Goal: Navigation & Orientation: Find specific page/section

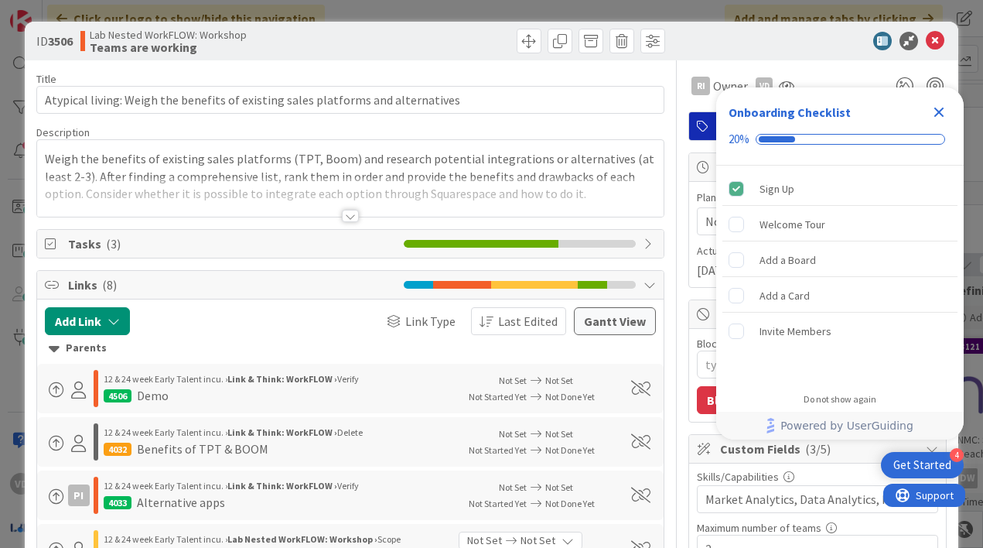
type textarea "x"
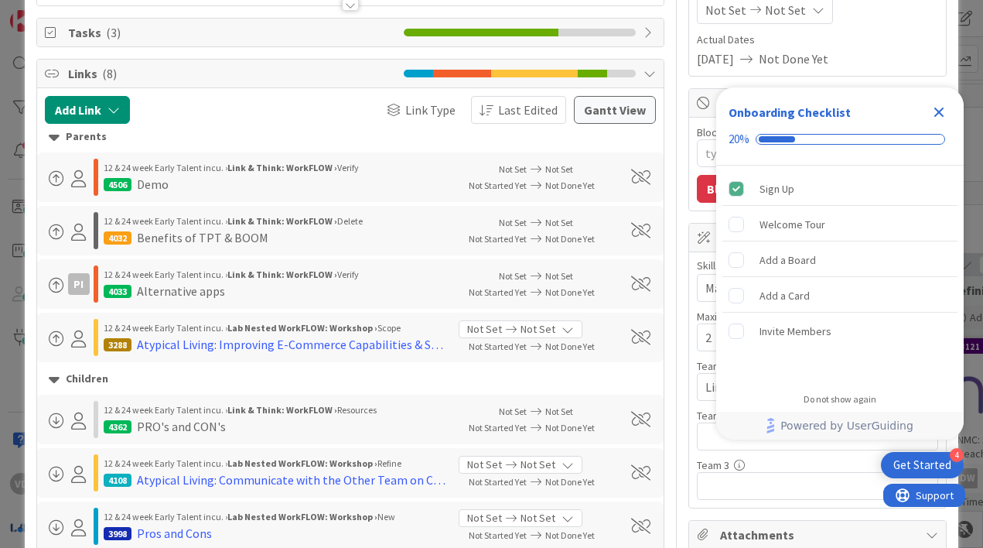
scroll to position [248, 0]
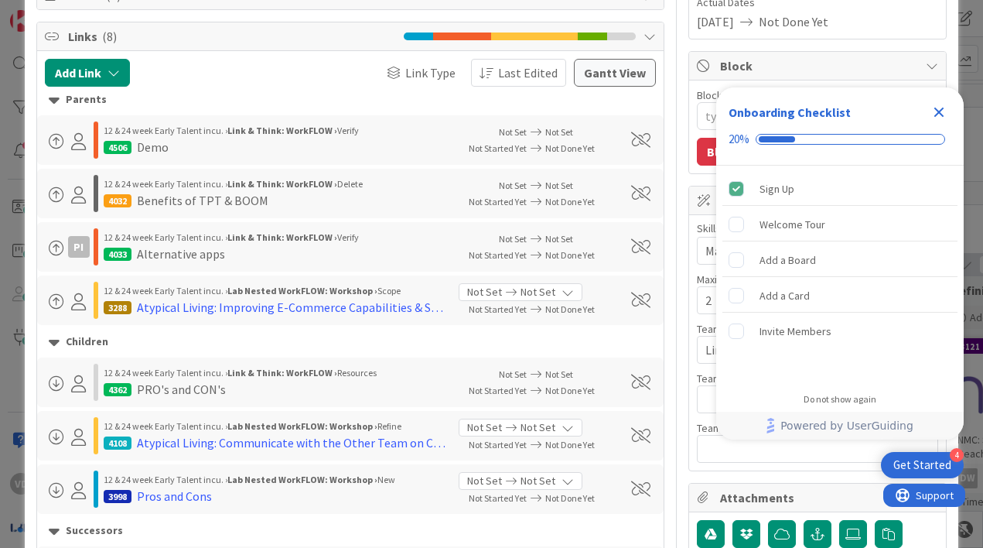
click at [944, 118] on icon "Close Checklist" at bounding box center [939, 112] width 19 height 19
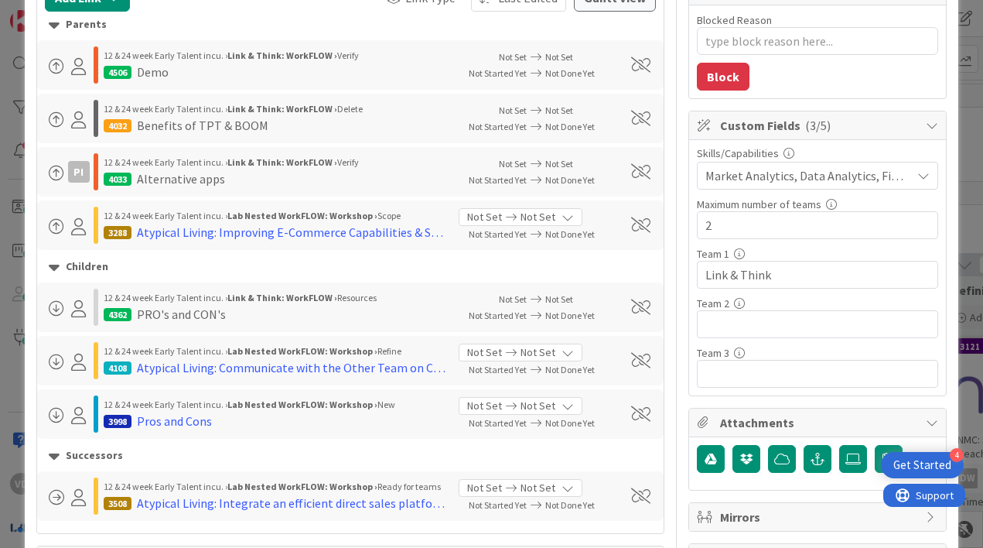
scroll to position [0, 0]
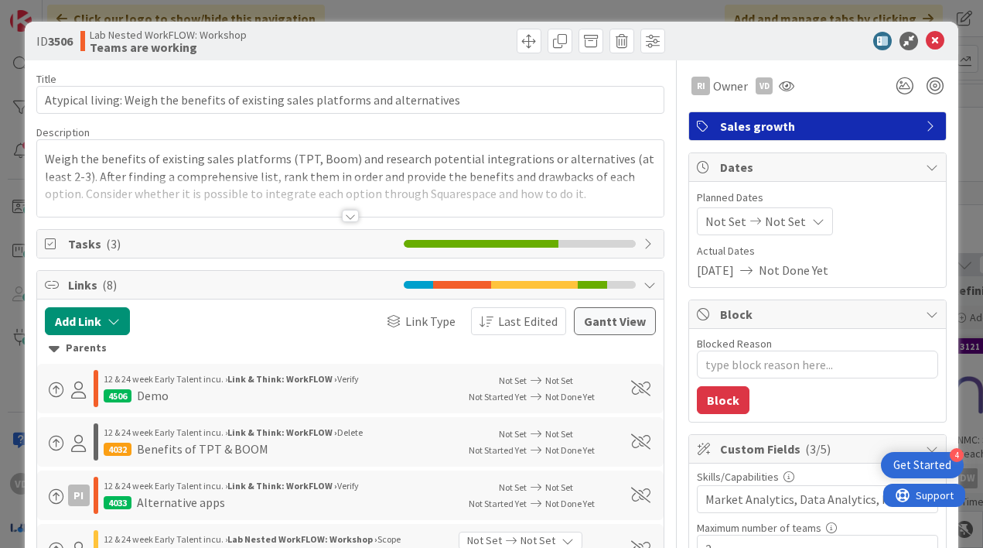
click at [347, 210] on div at bounding box center [350, 216] width 17 height 12
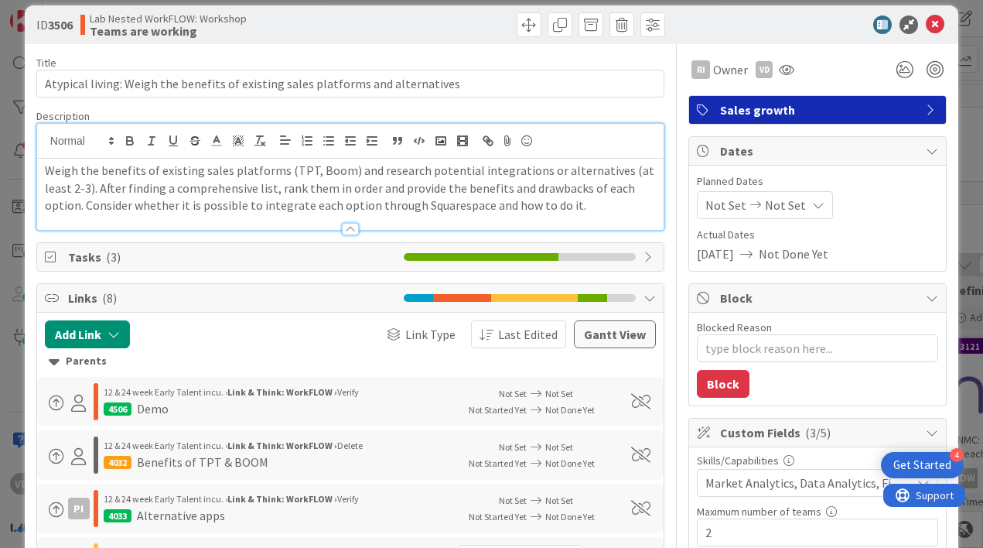
scroll to position [15, 0]
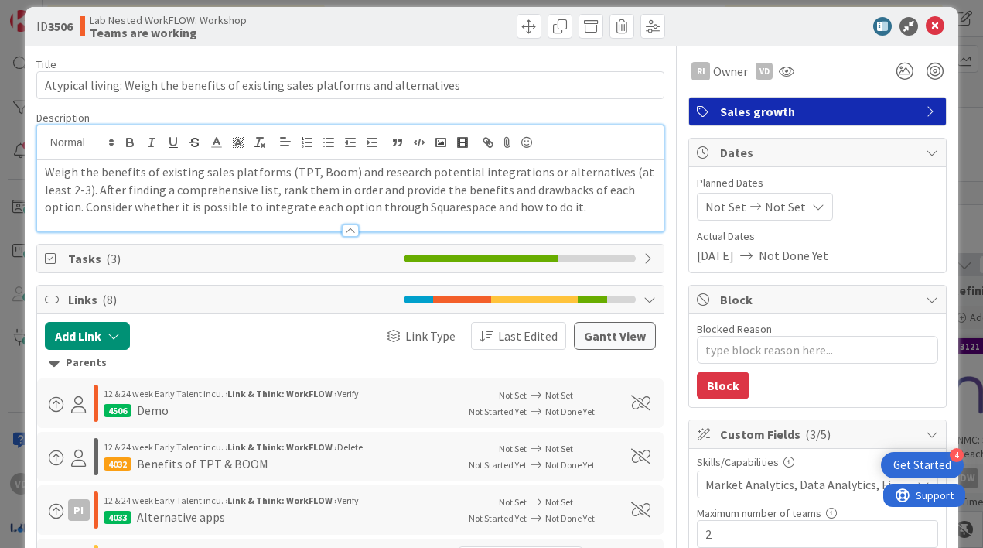
click at [353, 227] on div at bounding box center [350, 230] width 17 height 12
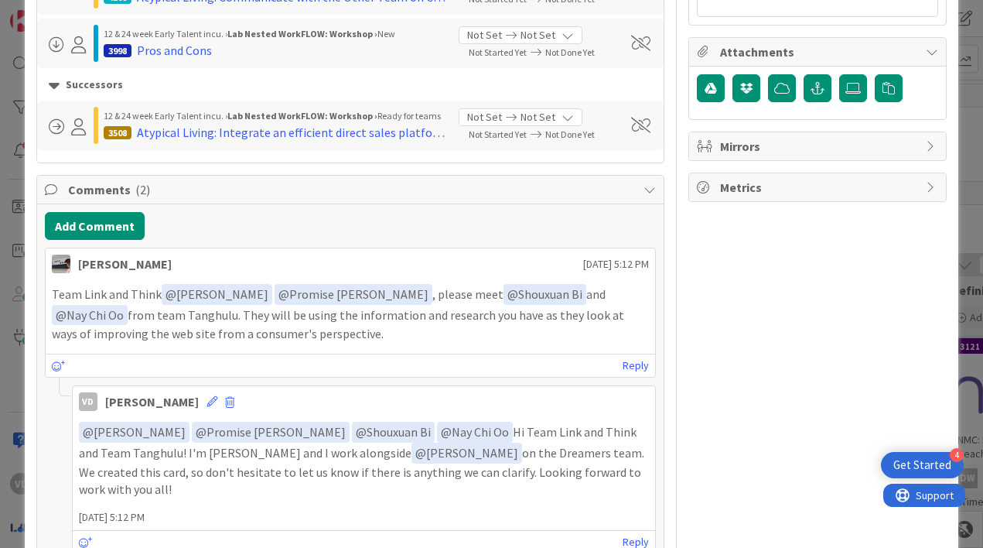
scroll to position [691, 0]
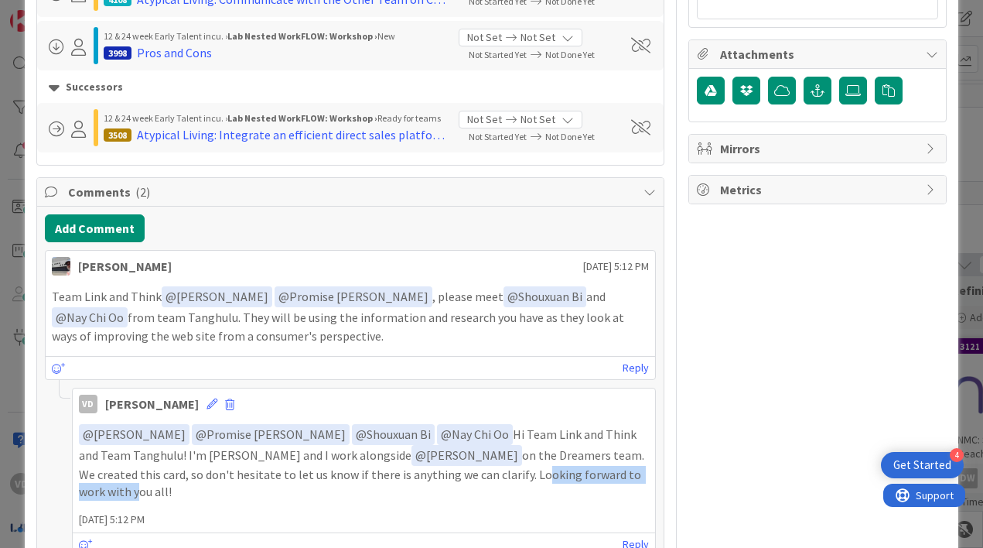
drag, startPoint x: 421, startPoint y: 469, endPoint x: 555, endPoint y: 470, distance: 134.6
click at [555, 470] on p "﻿ @ Ruth Ishidi ﻿ ﻿ @ Promise Ivie Iyere ﻿ ﻿ @ Shouxuan Bi ﻿ ﻿ @ Nay Chi Oo ﻿ H…" at bounding box center [364, 462] width 570 height 77
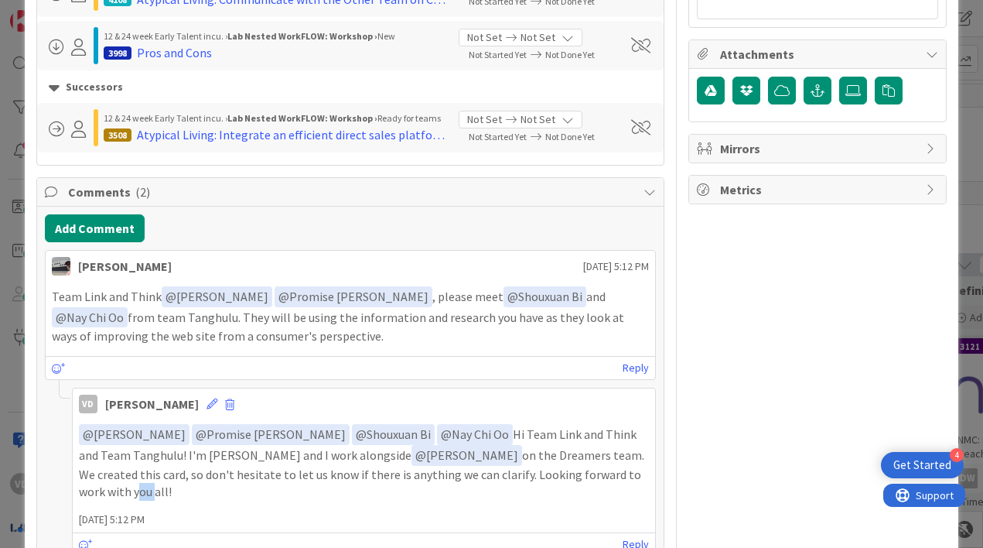
click at [445, 444] on p "﻿ @ Ruth Ishidi ﻿ ﻿ @ Promise Ivie Iyere ﻿ ﻿ @ Shouxuan Bi ﻿ ﻿ @ Nay Chi Oo ﻿ H…" at bounding box center [364, 462] width 570 height 77
click at [536, 444] on p "﻿ @ Ruth Ishidi ﻿ ﻿ @ Promise Ivie Iyere ﻿ ﻿ @ Shouxuan Bi ﻿ ﻿ @ Nay Chi Oo ﻿ H…" at bounding box center [364, 462] width 570 height 77
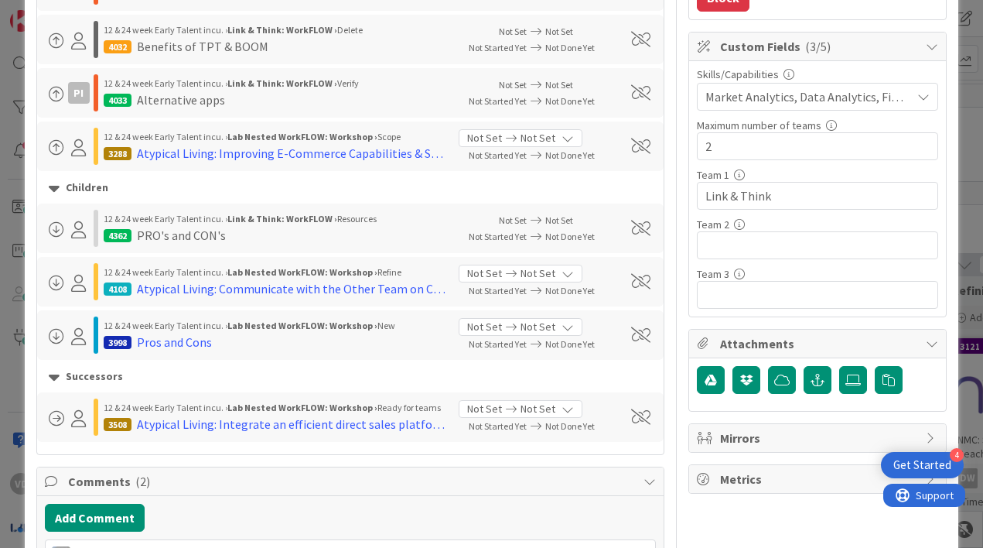
scroll to position [0, 0]
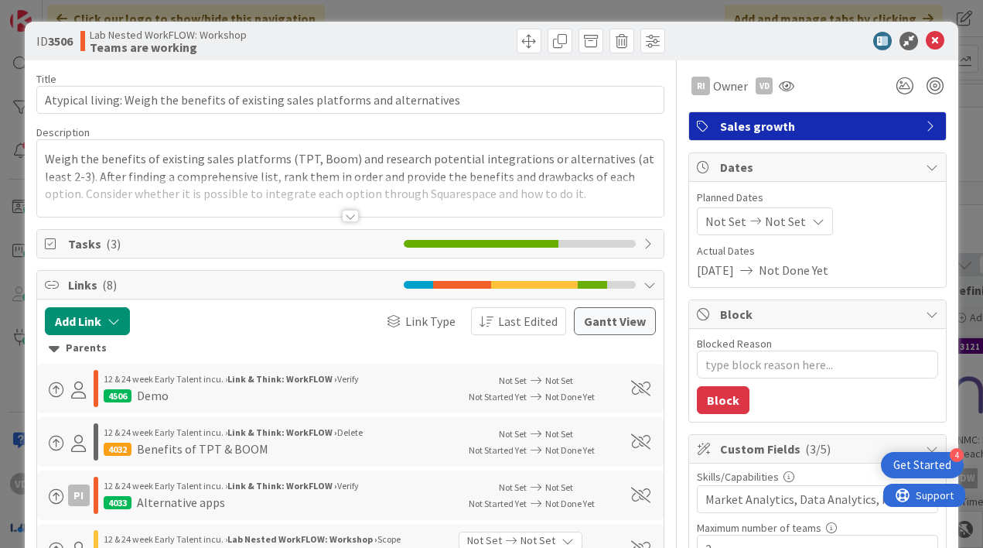
click at [152, 394] on div "Demo" at bounding box center [153, 395] width 32 height 19
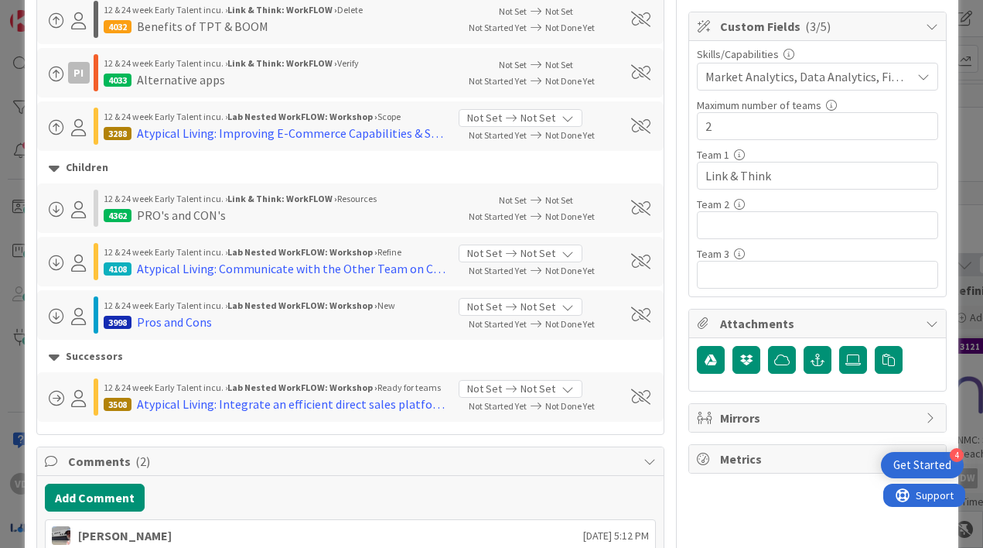
scroll to position [410, 0]
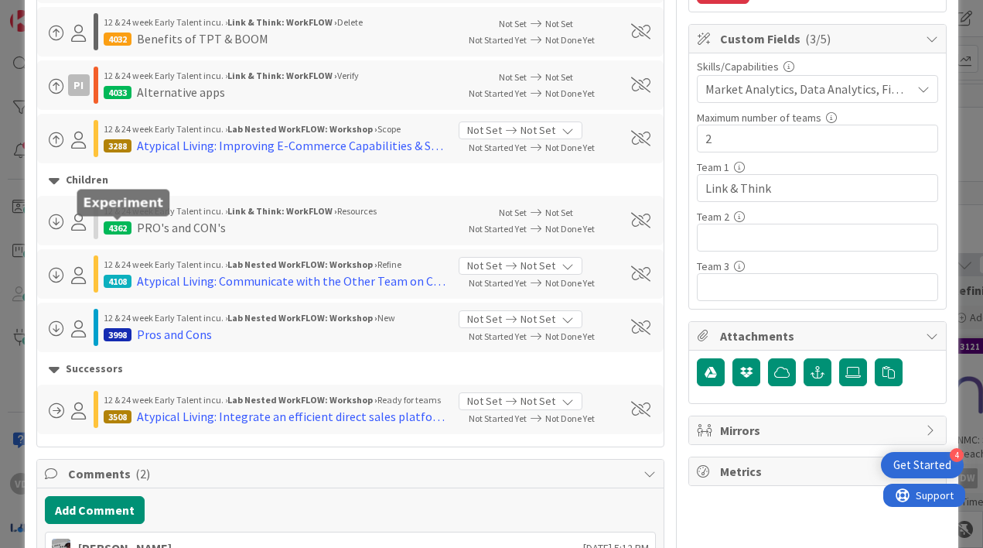
click at [119, 224] on div "4362" at bounding box center [118, 227] width 28 height 13
click at [157, 226] on div "PRO's and CON's" at bounding box center [181, 227] width 89 height 19
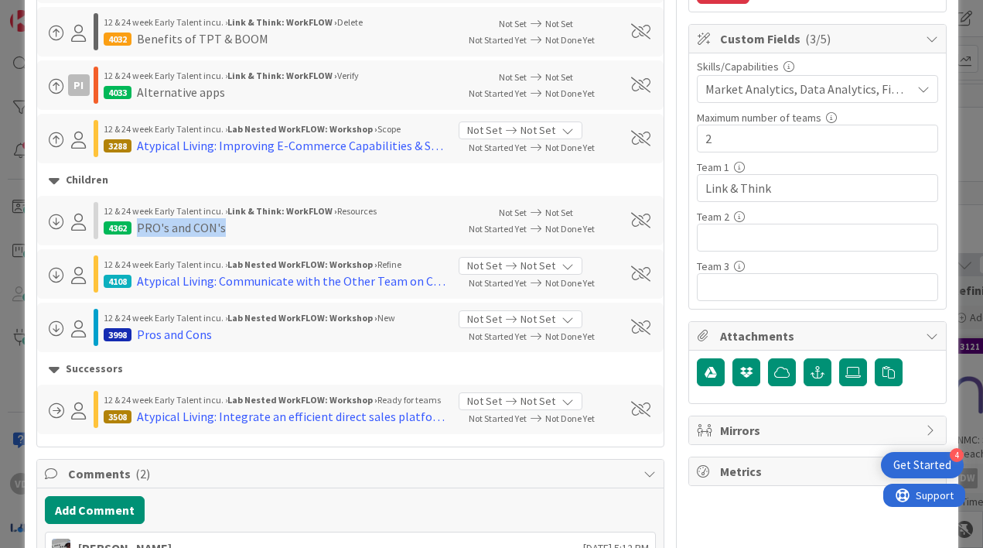
click at [193, 223] on div "PRO's and CON's" at bounding box center [181, 227] width 89 height 19
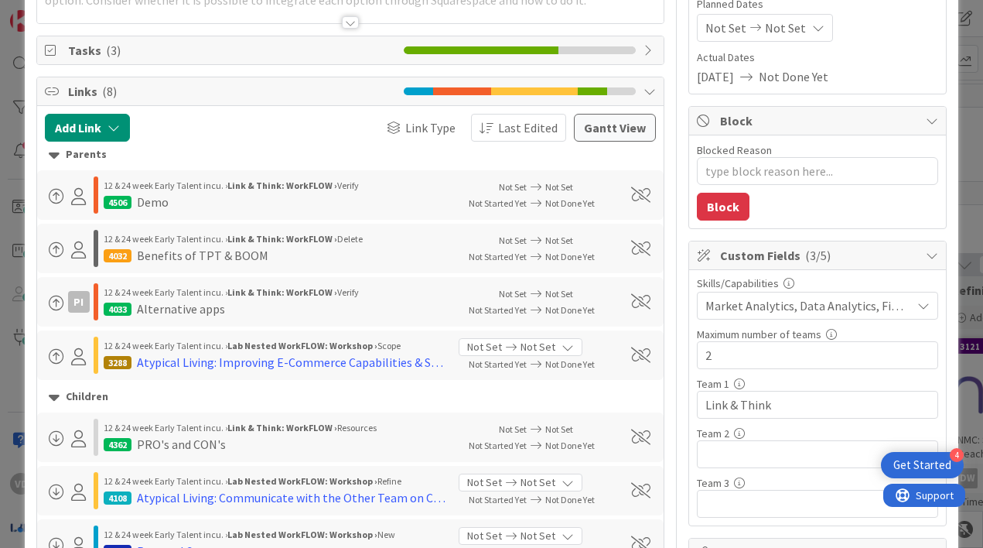
scroll to position [189, 0]
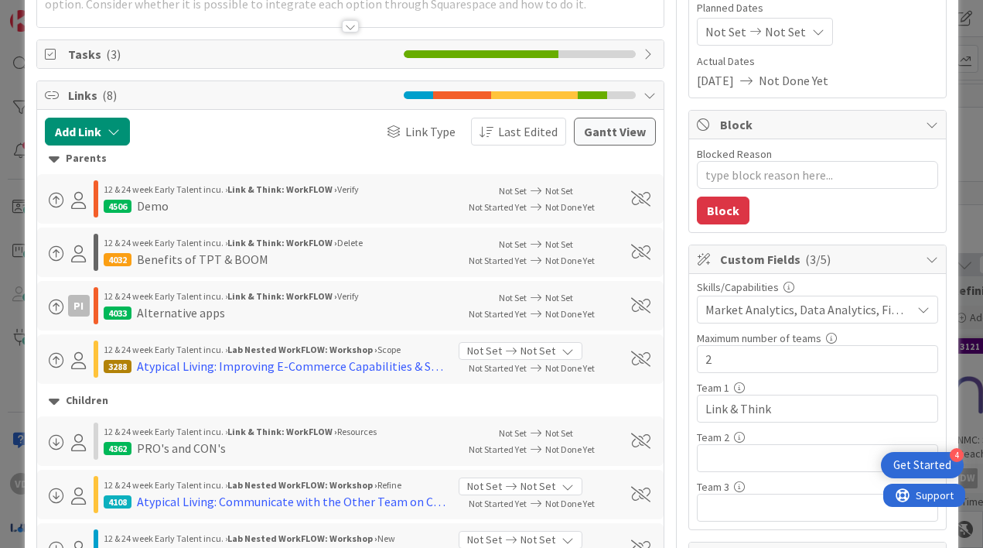
click at [172, 430] on span "12 & 24 week Early Talent incu. ›" at bounding box center [166, 431] width 124 height 12
click at [145, 201] on div "Demo" at bounding box center [153, 205] width 32 height 19
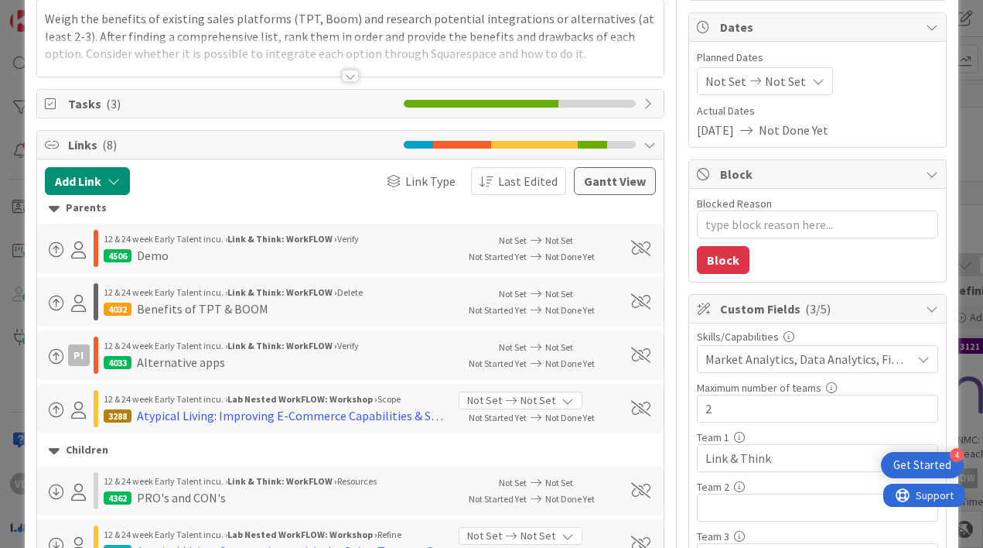
scroll to position [0, 0]
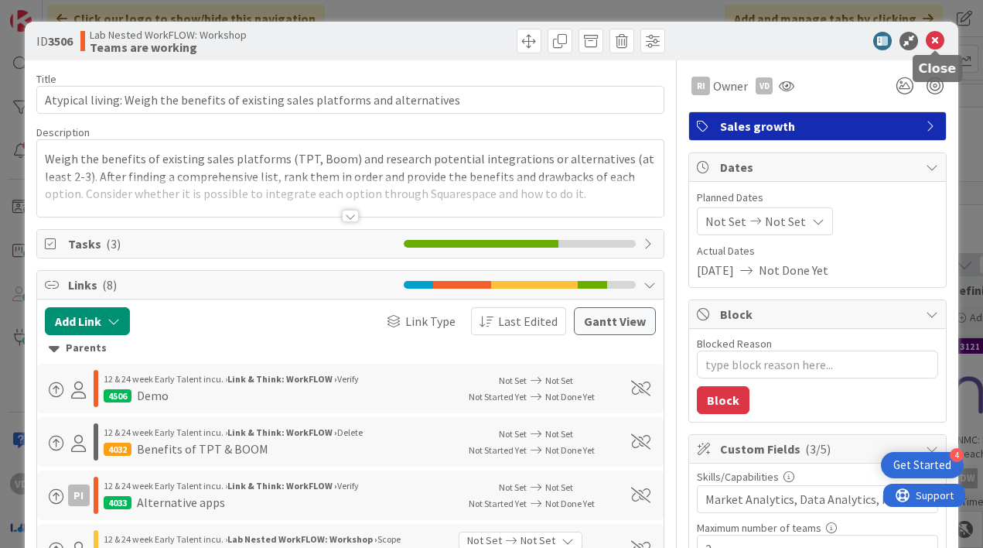
click at [937, 36] on icon at bounding box center [935, 41] width 19 height 19
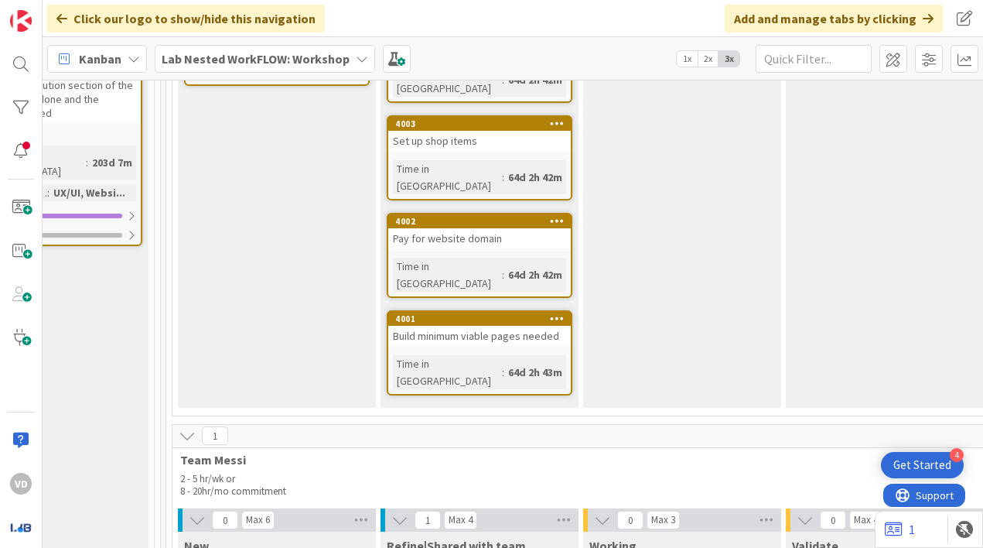
scroll to position [720, 456]
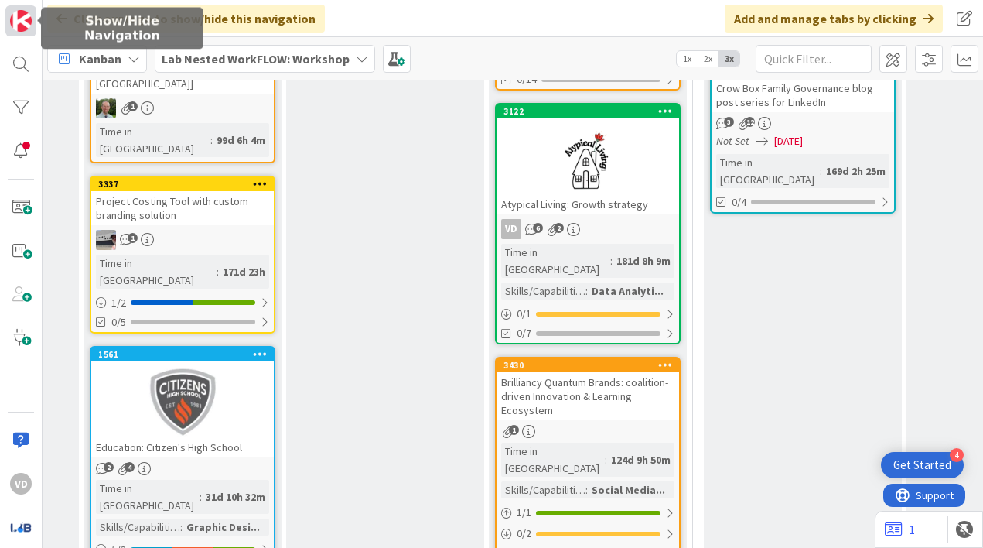
click at [25, 27] on img at bounding box center [21, 21] width 22 height 22
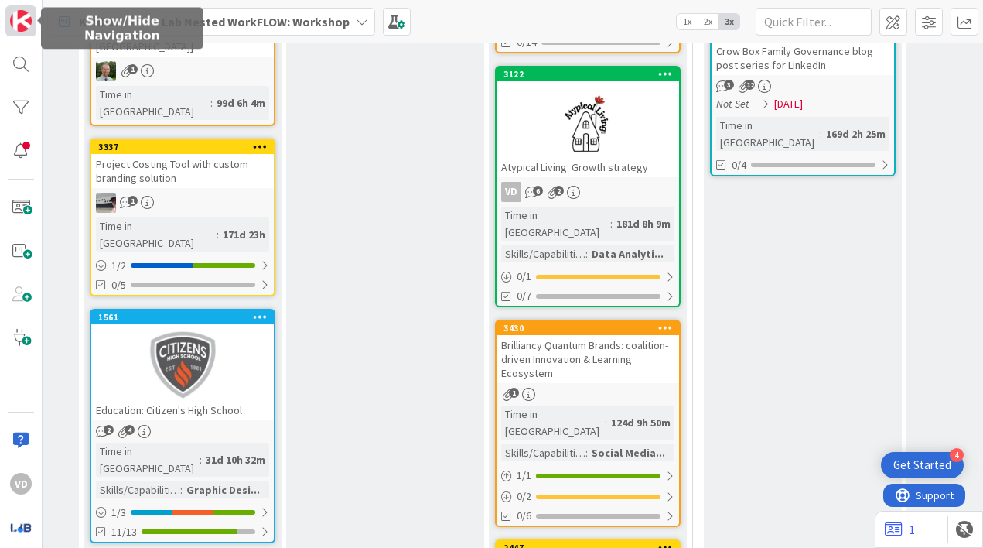
click at [22, 25] on img at bounding box center [21, 21] width 22 height 22
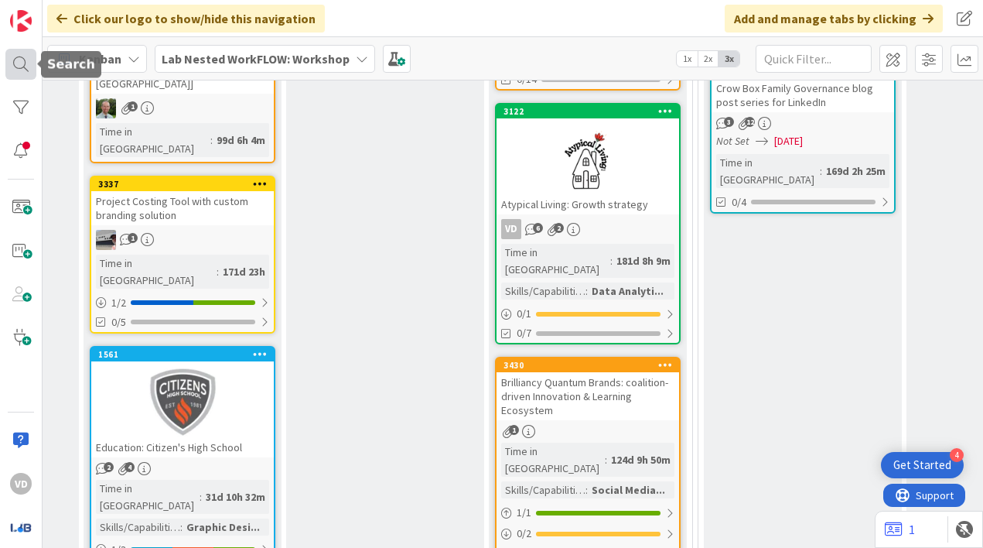
click at [28, 52] on div at bounding box center [20, 64] width 31 height 31
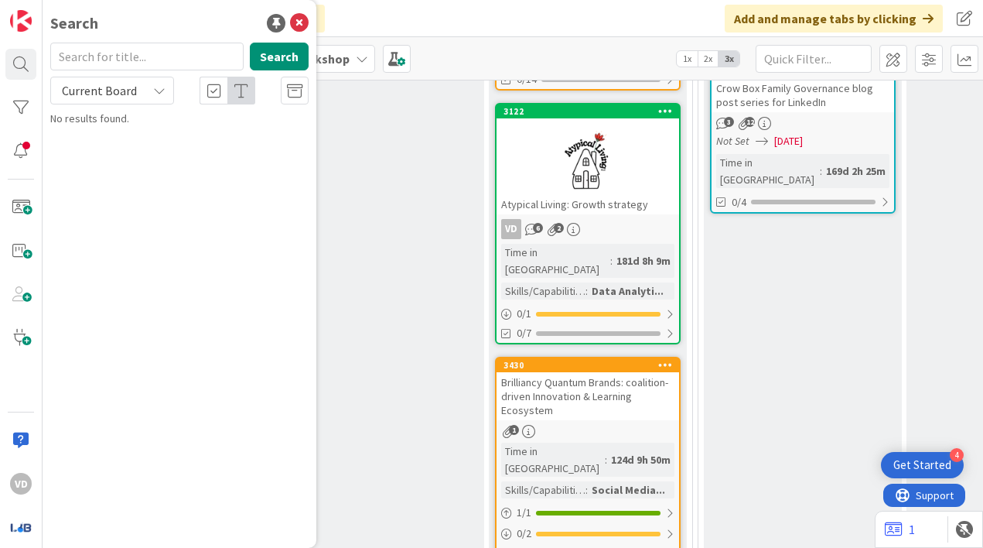
click at [88, 60] on input "text" at bounding box center [146, 57] width 193 height 28
click at [118, 61] on input "4362" at bounding box center [146, 57] width 193 height 28
type input "4506"
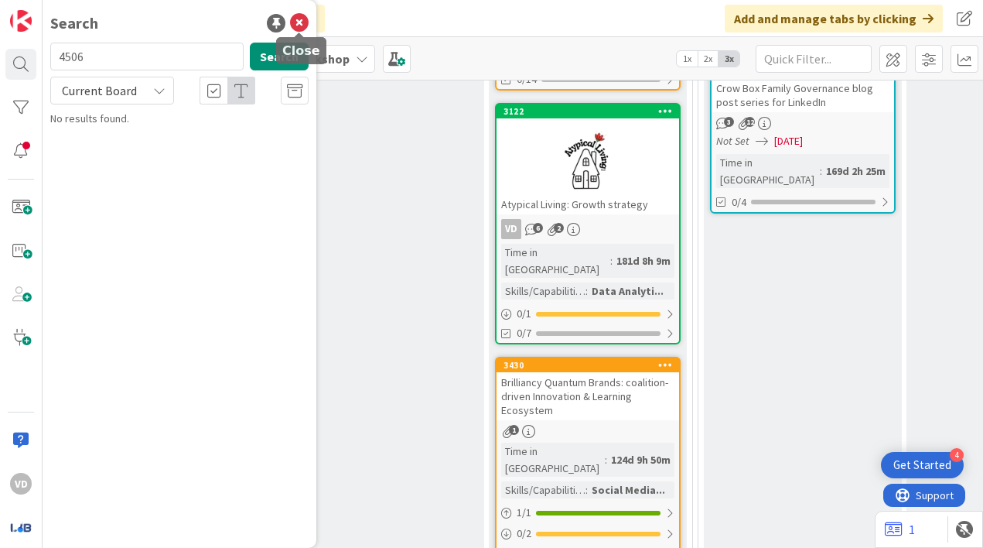
click at [299, 21] on icon at bounding box center [299, 23] width 19 height 19
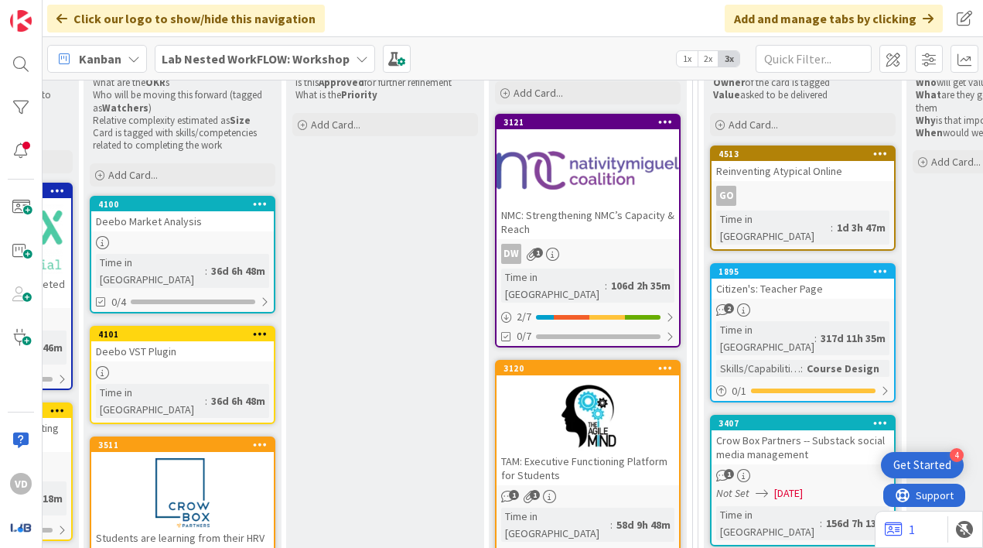
scroll to position [0, 456]
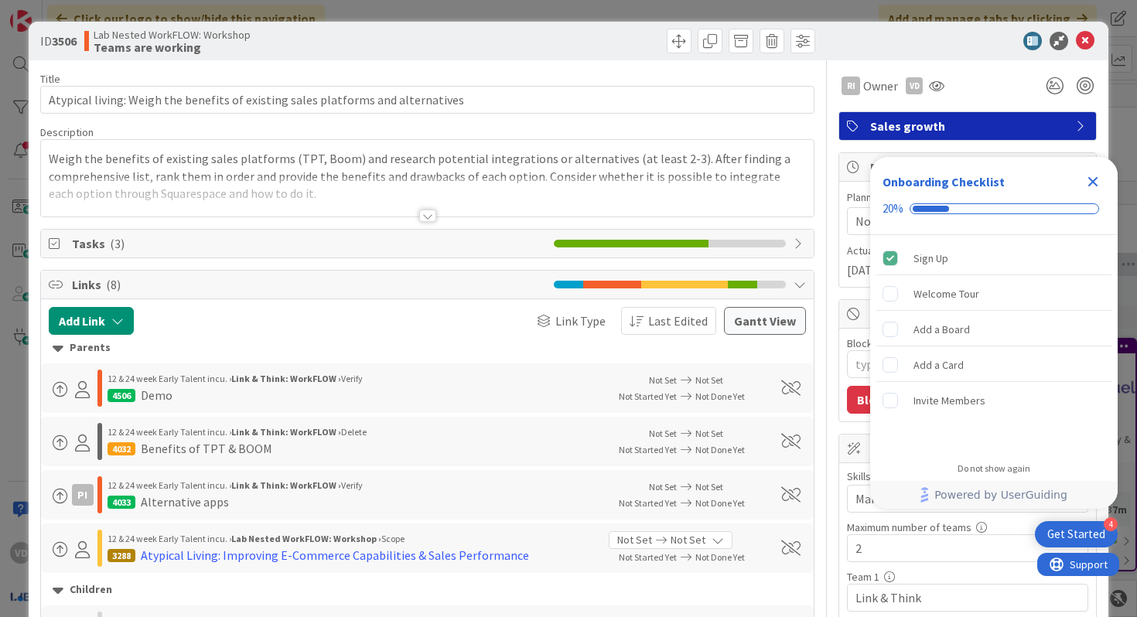
click at [449, 247] on span "Tasks ( 3 )" at bounding box center [309, 243] width 475 height 19
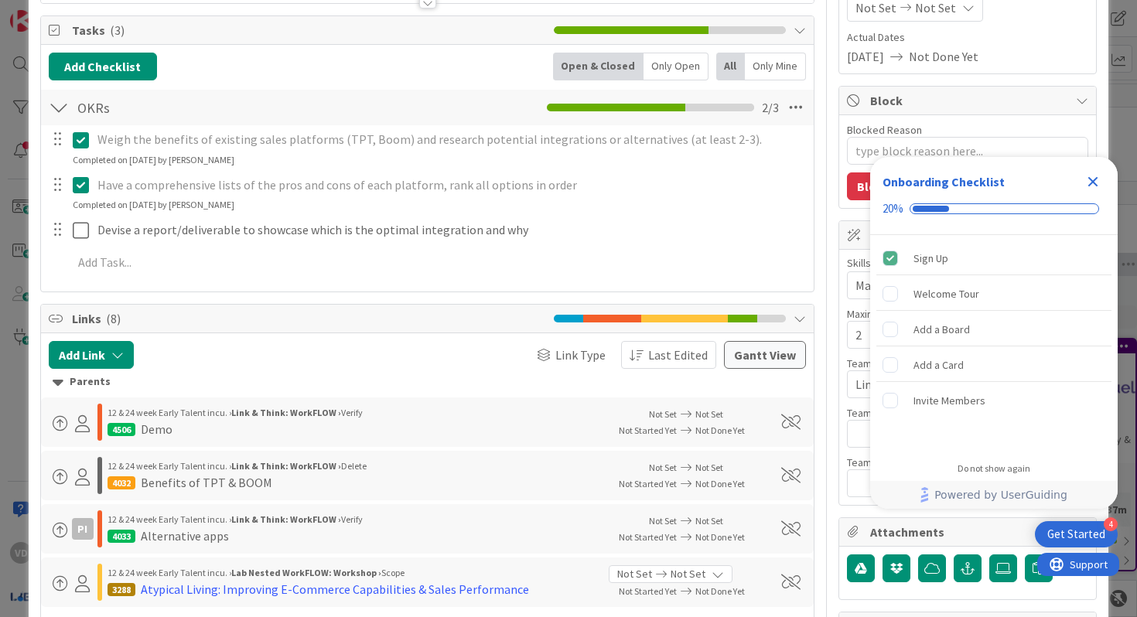
scroll to position [132, 0]
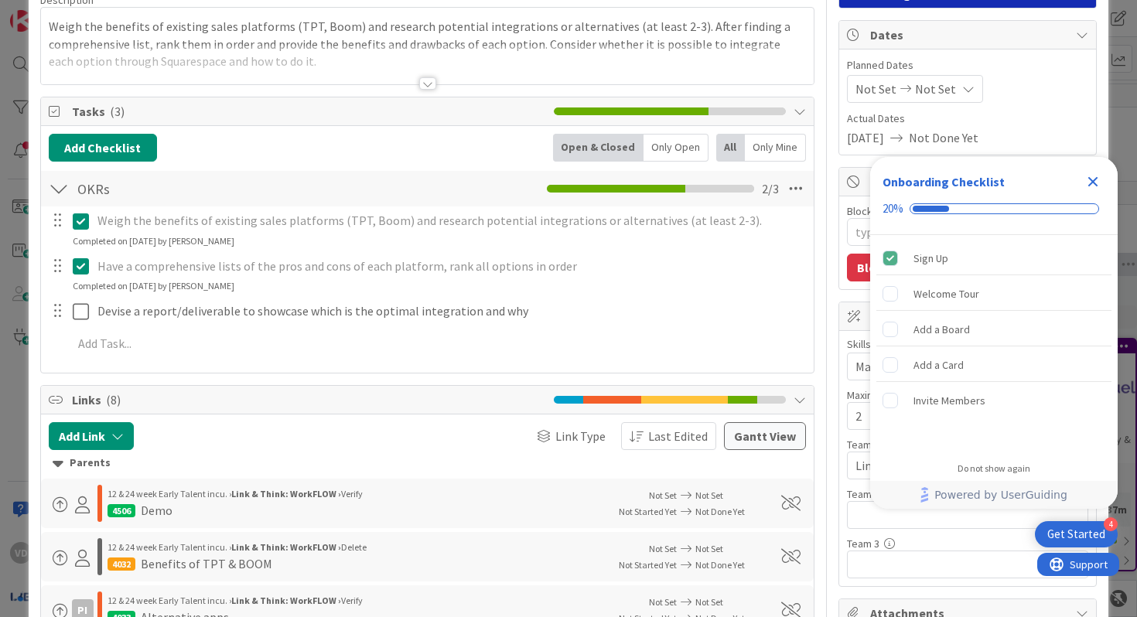
click at [982, 184] on icon "Close Checklist" at bounding box center [1092, 181] width 19 height 19
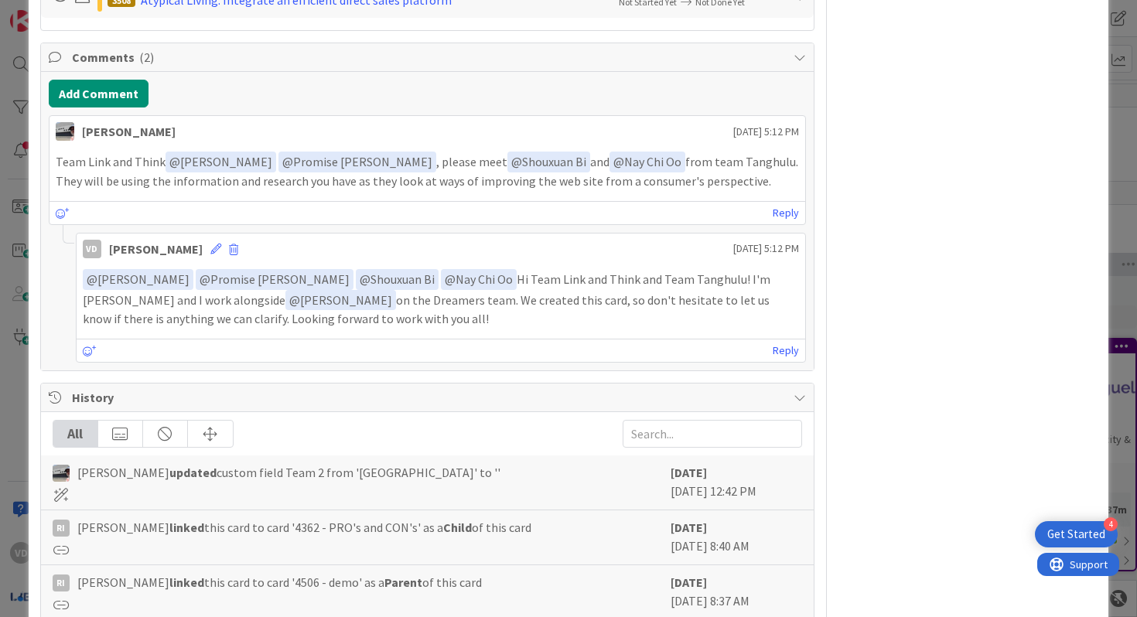
scroll to position [1294, 0]
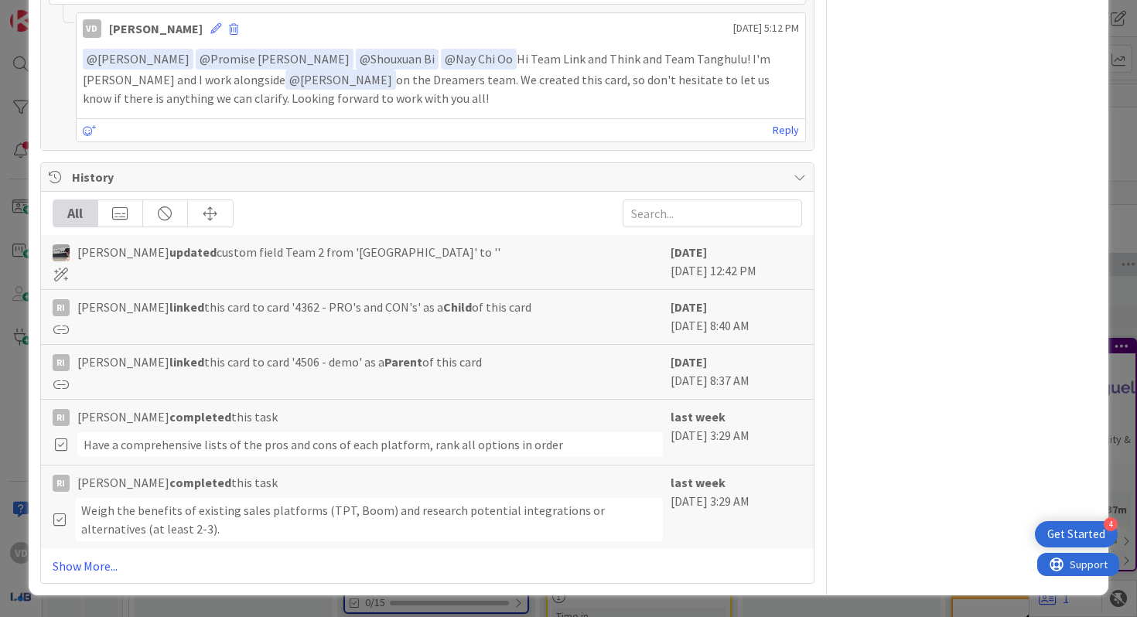
drag, startPoint x: 359, startPoint y: 311, endPoint x: 493, endPoint y: 311, distance: 134.6
click at [493, 311] on span "Ruth Ishidi linked this card to card '4362 - PRO's and CON's' as a Child of thi…" at bounding box center [304, 307] width 454 height 19
drag, startPoint x: 261, startPoint y: 305, endPoint x: 473, endPoint y: 305, distance: 211.9
click at [473, 305] on span "Ruth Ishidi linked this card to card '4362 - PRO's and CON's' as a Child of thi…" at bounding box center [304, 307] width 454 height 19
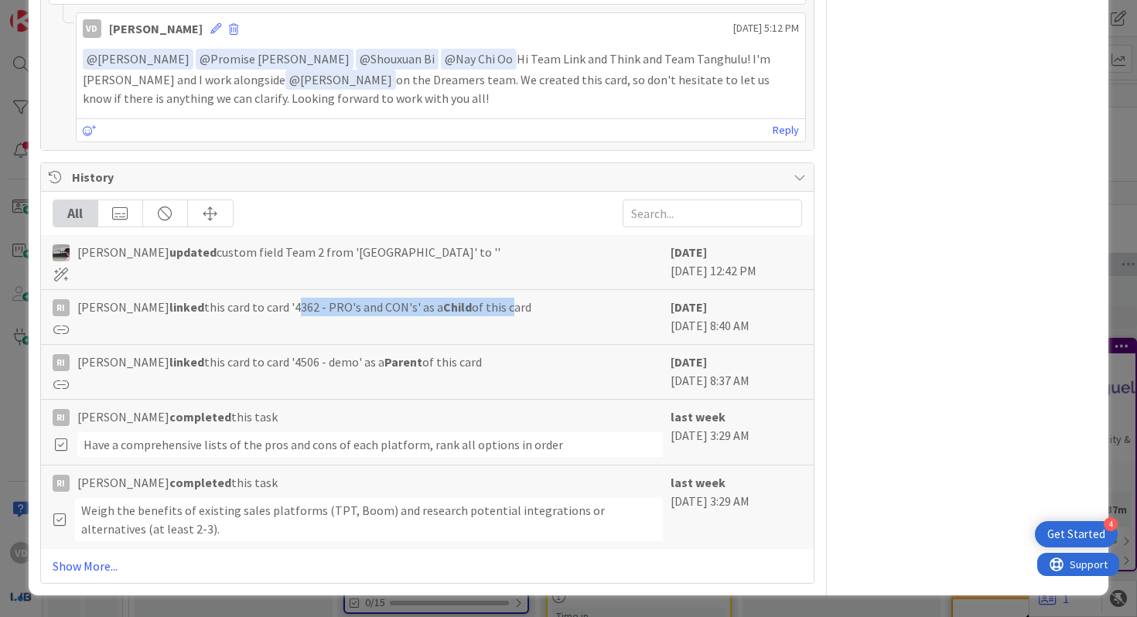
click at [473, 305] on span "Ruth Ishidi linked this card to card '4362 - PRO's and CON's' as a Child of thi…" at bounding box center [304, 307] width 454 height 19
drag, startPoint x: 291, startPoint y: 307, endPoint x: 380, endPoint y: 309, distance: 89.7
click at [380, 309] on span "Ruth Ishidi linked this card to card '4362 - PRO's and CON's' as a Child of thi…" at bounding box center [304, 307] width 454 height 19
drag, startPoint x: 295, startPoint y: 310, endPoint x: 379, endPoint y: 312, distance: 84.3
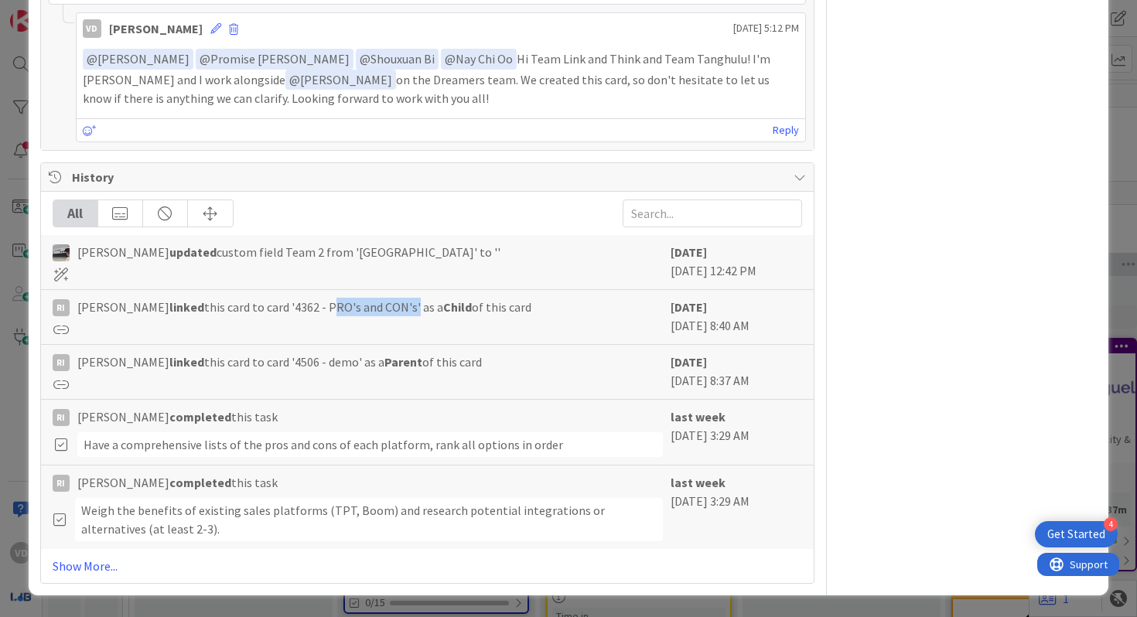
click at [379, 312] on span "Ruth Ishidi linked this card to card '4362 - PRO's and CON's' as a Child of thi…" at bounding box center [304, 307] width 454 height 19
copy span "PRO's and CON's"
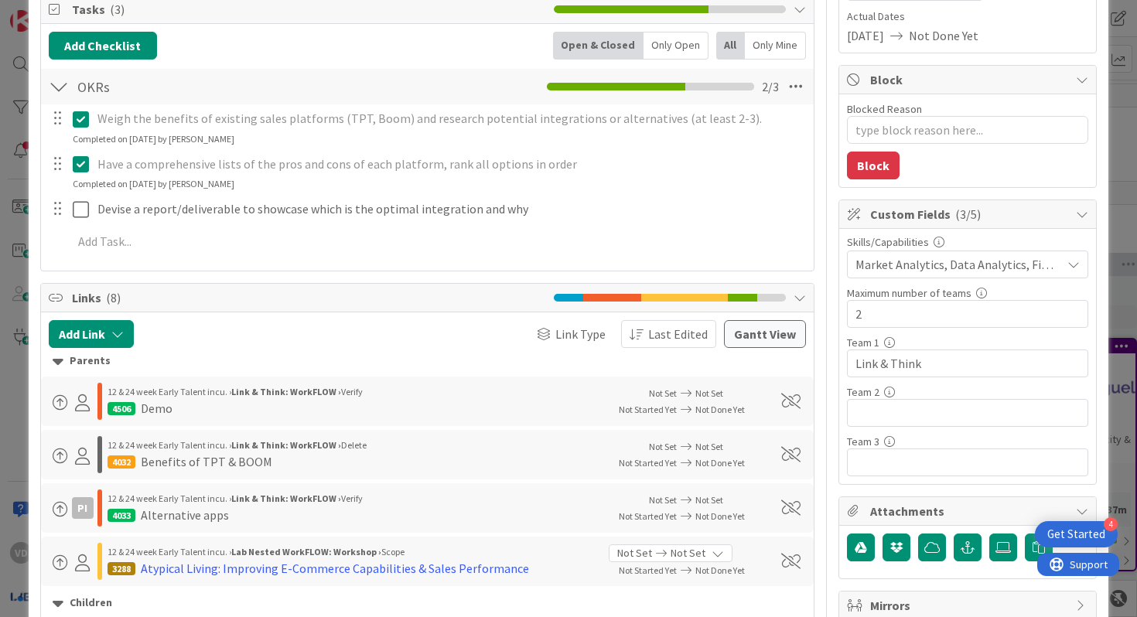
scroll to position [21, 0]
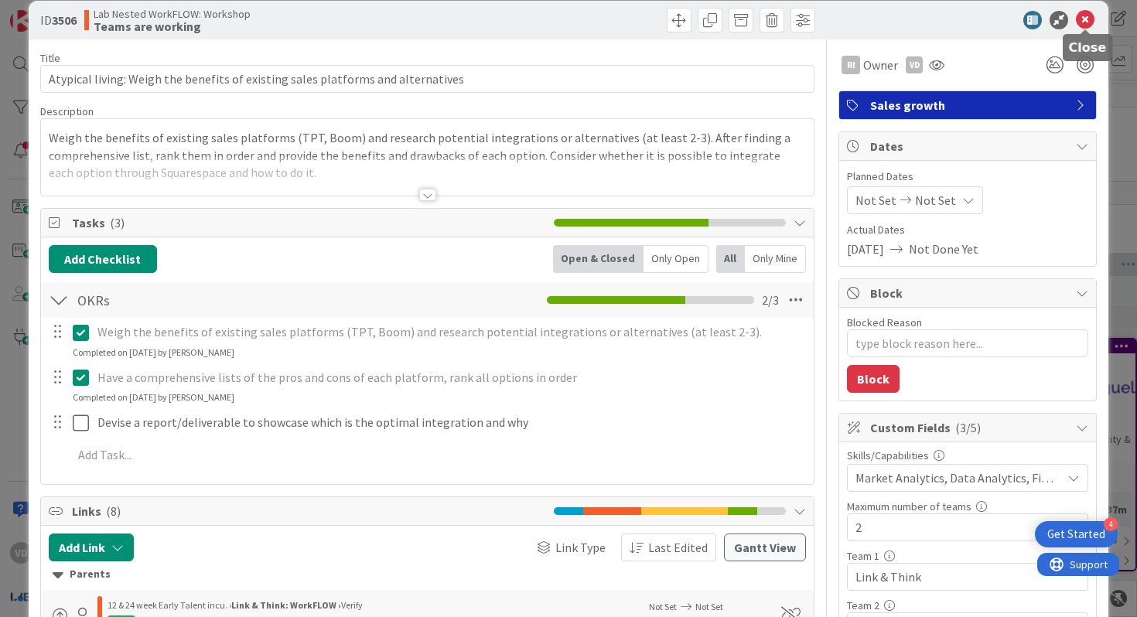
click at [982, 21] on icon at bounding box center [1085, 20] width 19 height 19
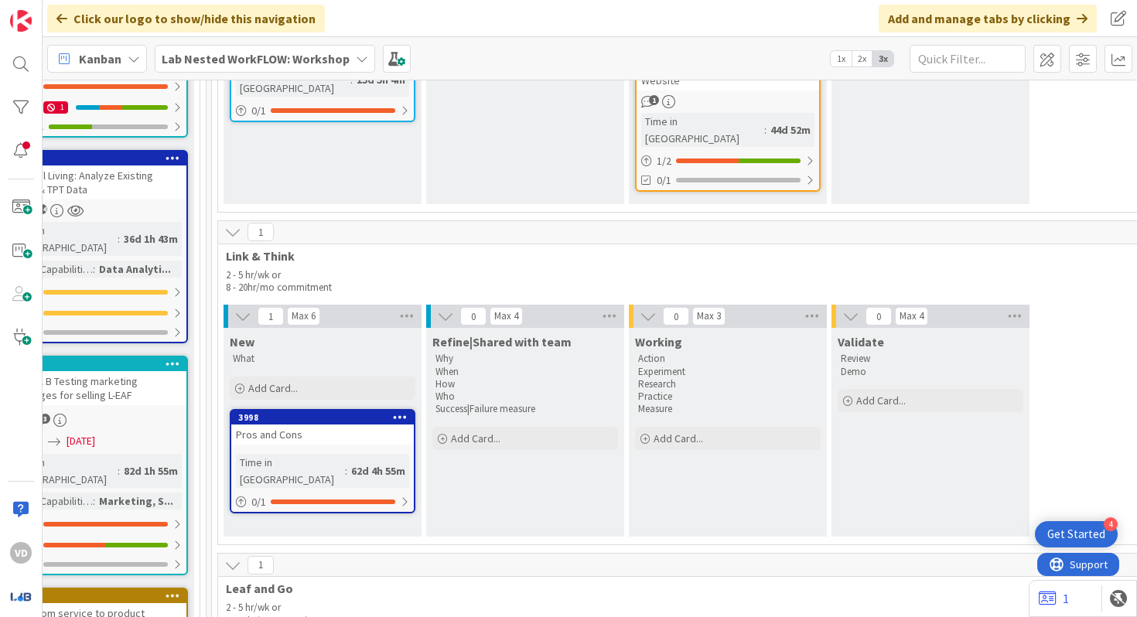
scroll to position [1147, 1974]
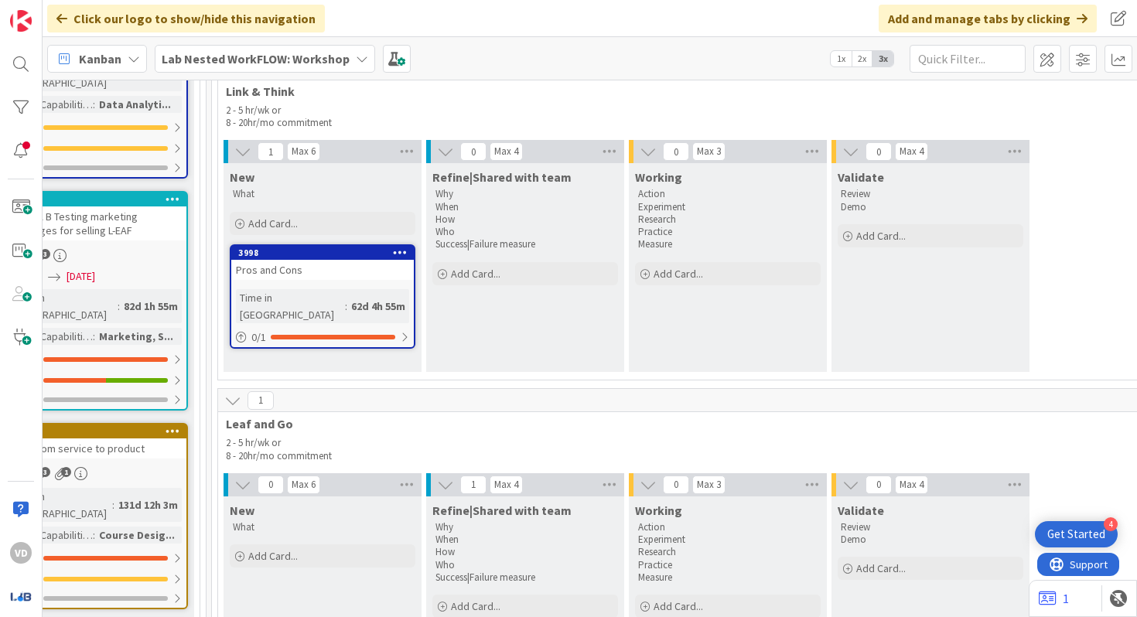
click at [333, 260] on div "Pros and Cons" at bounding box center [322, 270] width 183 height 20
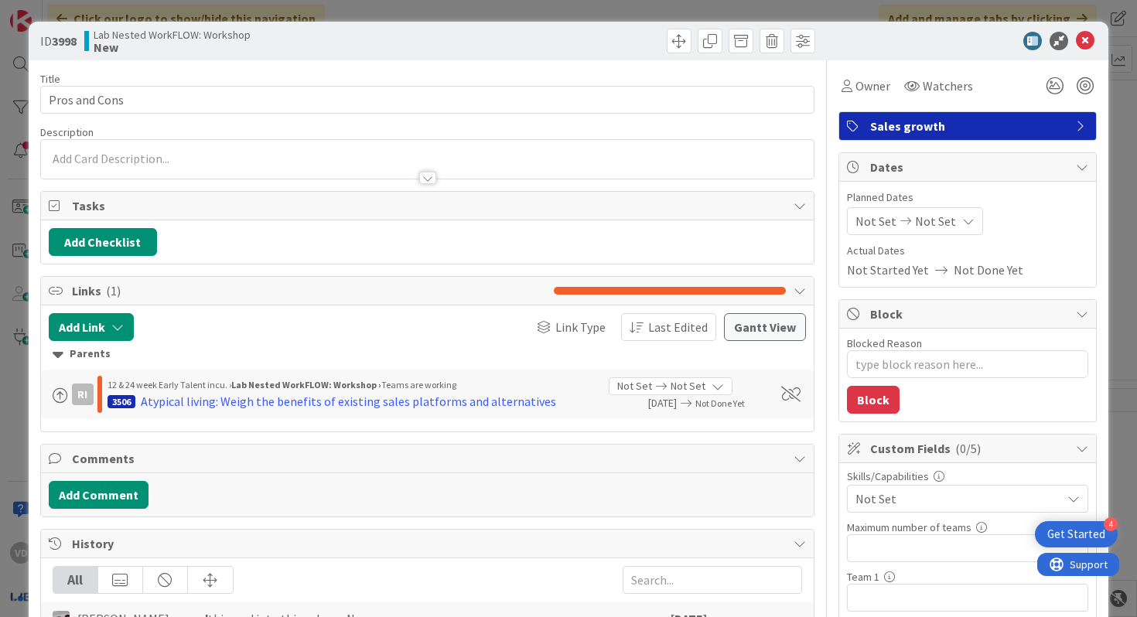
type textarea "x"
click at [982, 36] on div at bounding box center [960, 41] width 274 height 19
click at [982, 36] on icon at bounding box center [1085, 41] width 19 height 19
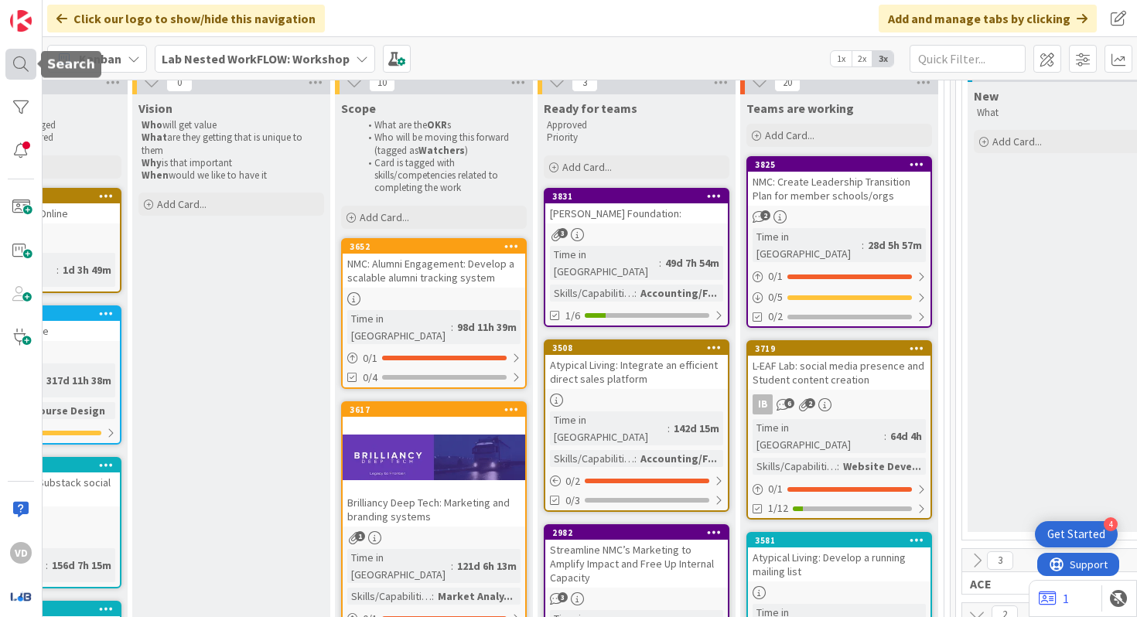
click at [23, 63] on div at bounding box center [20, 64] width 31 height 31
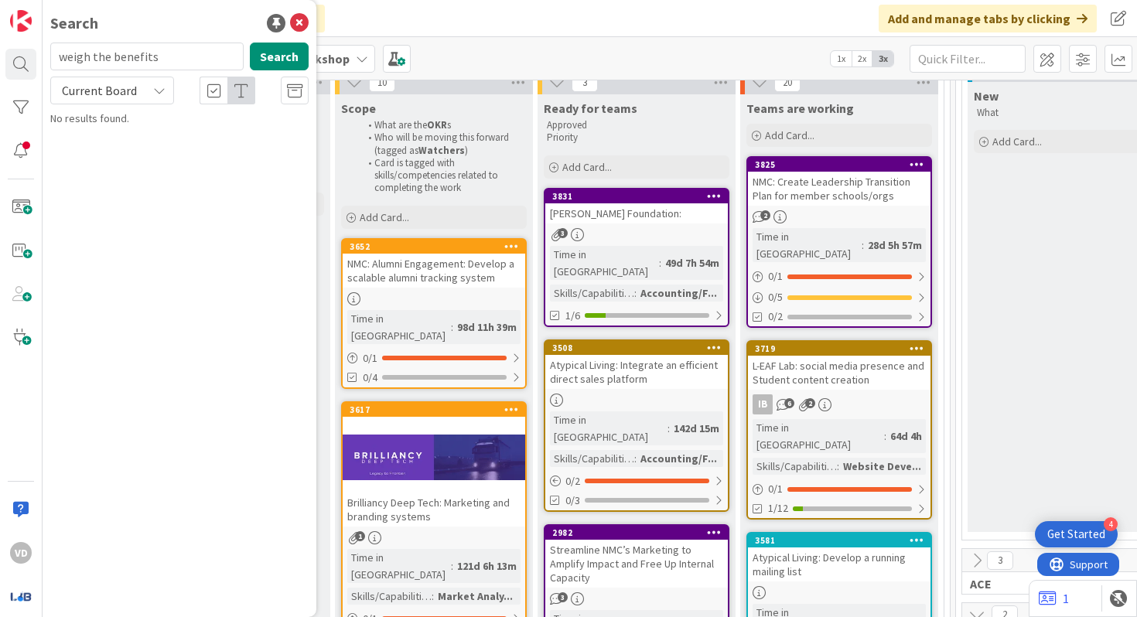
type input "weigh the benefits"
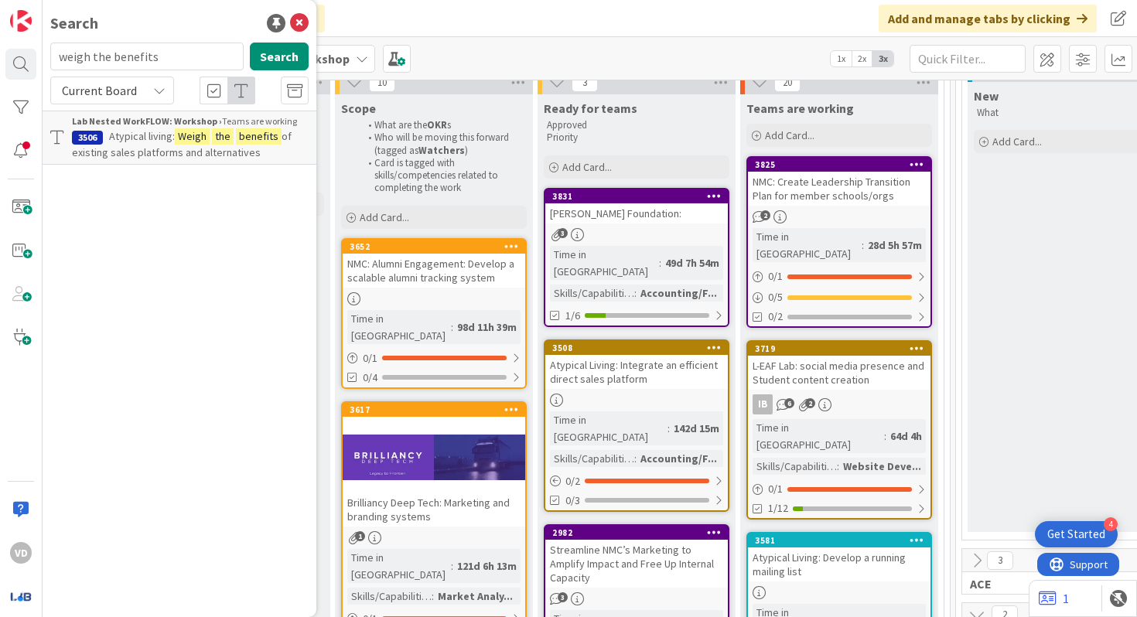
click at [144, 148] on span "of existing sales platforms and alternatives" at bounding box center [182, 144] width 220 height 30
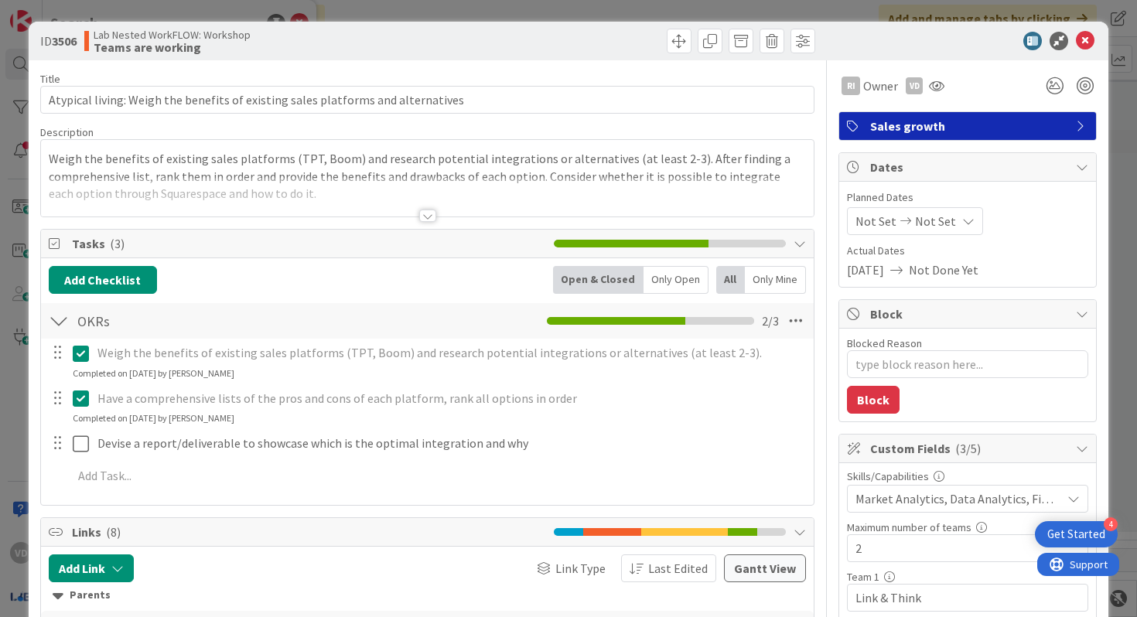
type textarea "x"
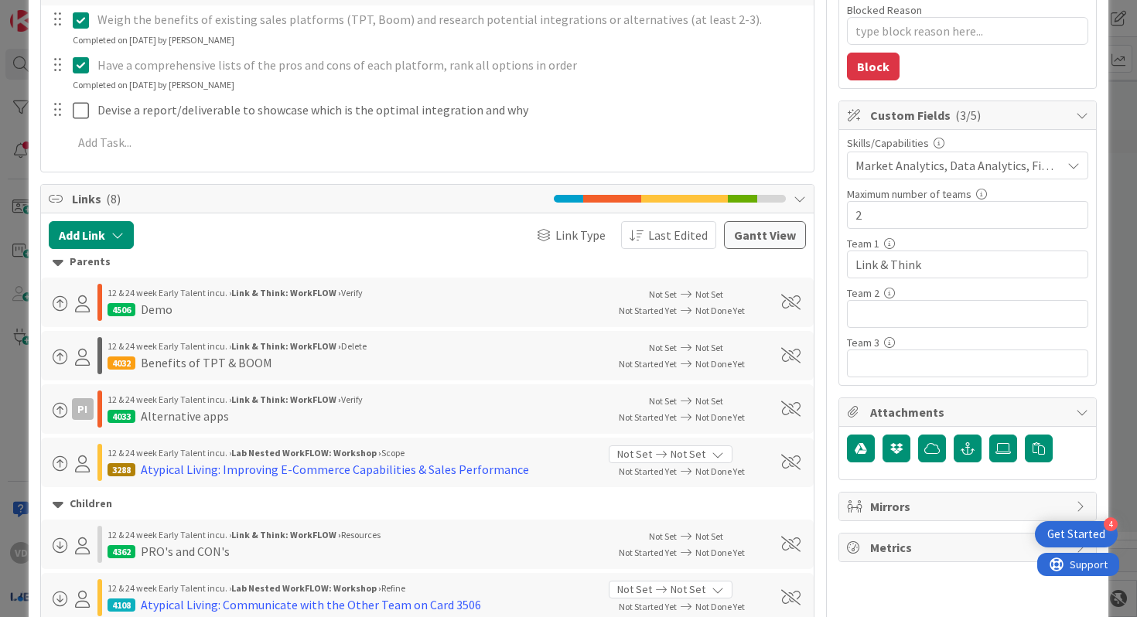
scroll to position [404, 0]
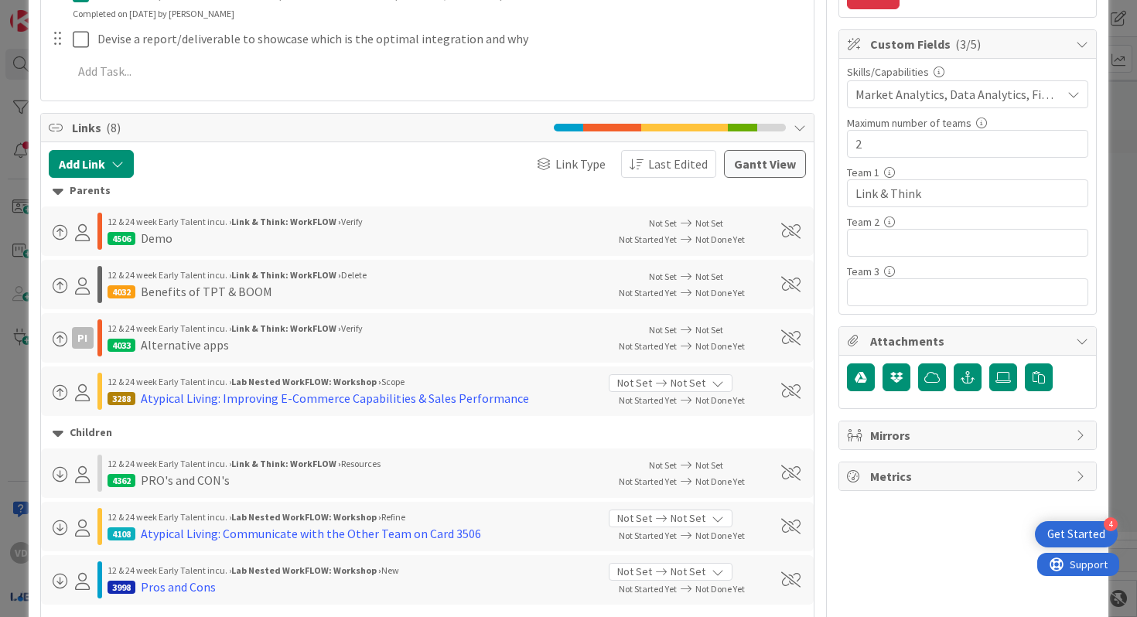
click at [218, 298] on div "Benefits of TPT & BOOM" at bounding box center [206, 291] width 131 height 19
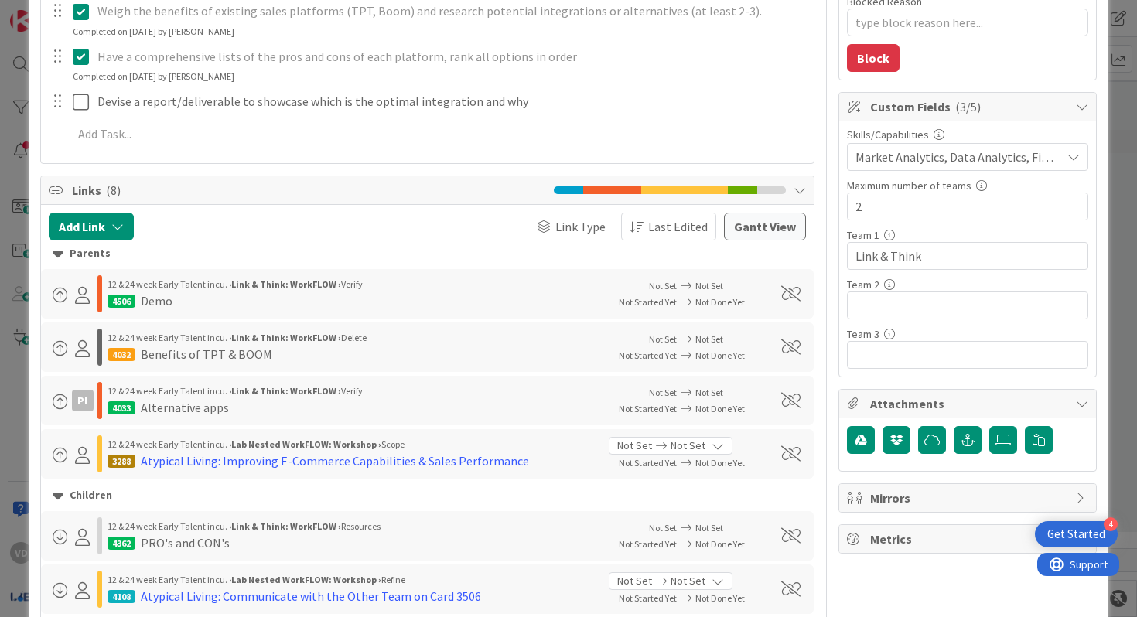
scroll to position [0, 0]
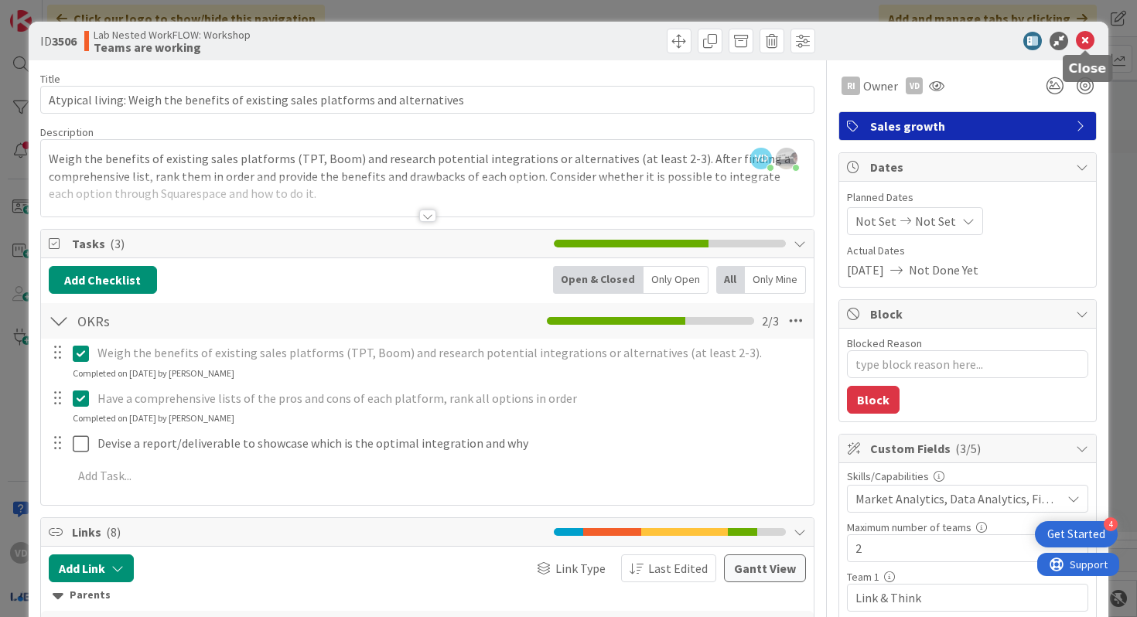
click at [982, 43] on icon at bounding box center [1085, 41] width 19 height 19
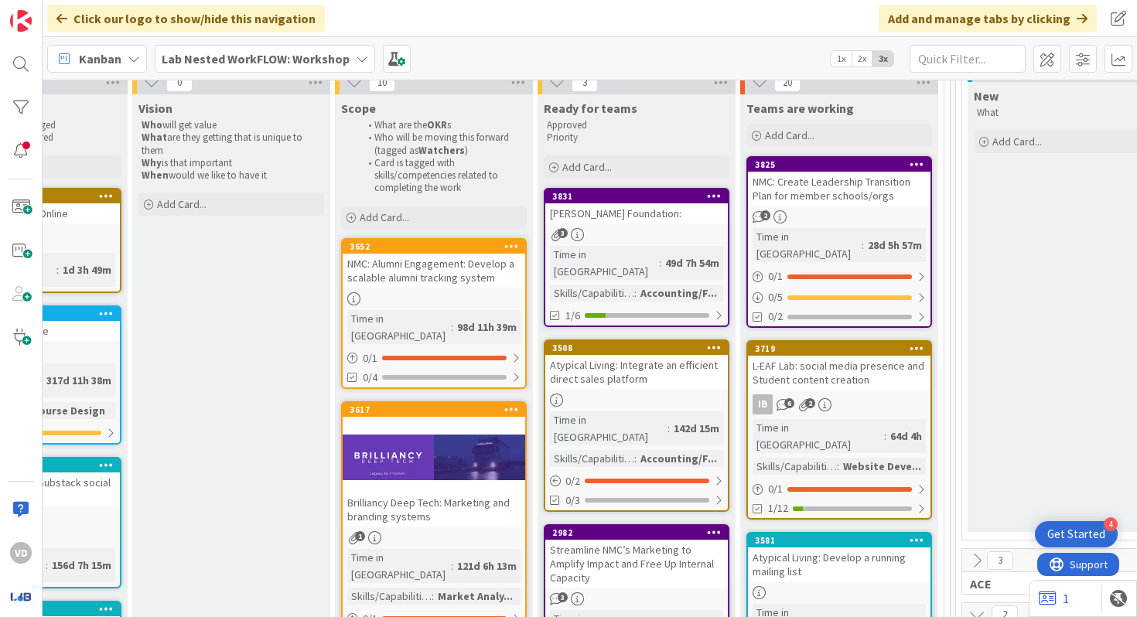
click at [335, 72] on div "Kanban Lab Nested WorkFLOW: Workshop 1x 2x 3x" at bounding box center [590, 58] width 1094 height 43
click at [334, 71] on div "Lab Nested WorkFLOW: Workshop" at bounding box center [265, 59] width 220 height 28
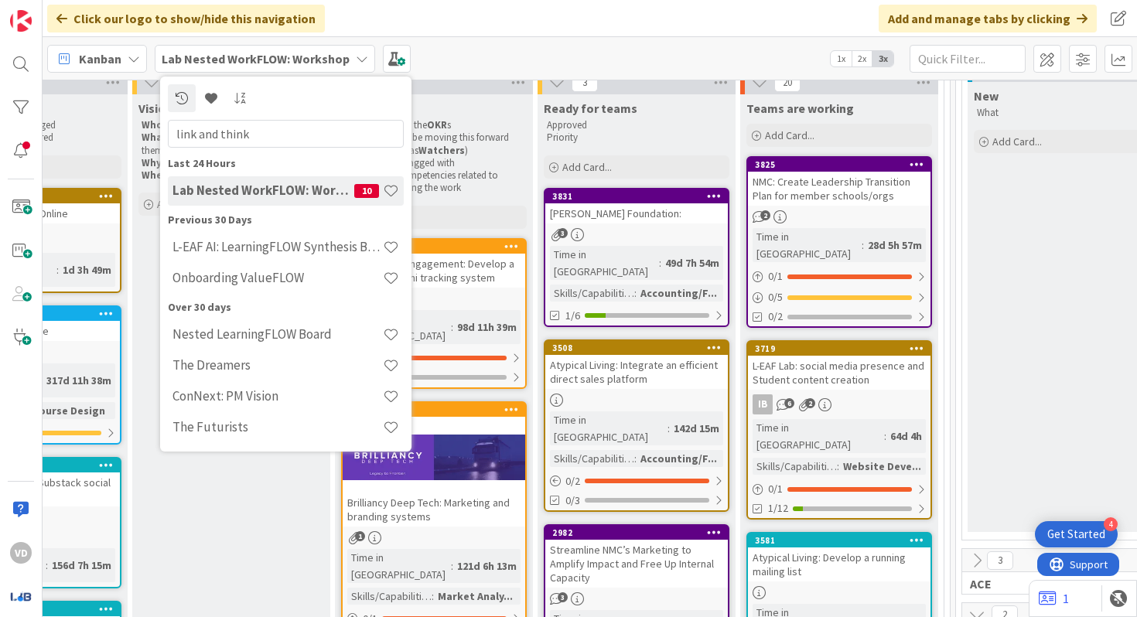
type input "link and think"
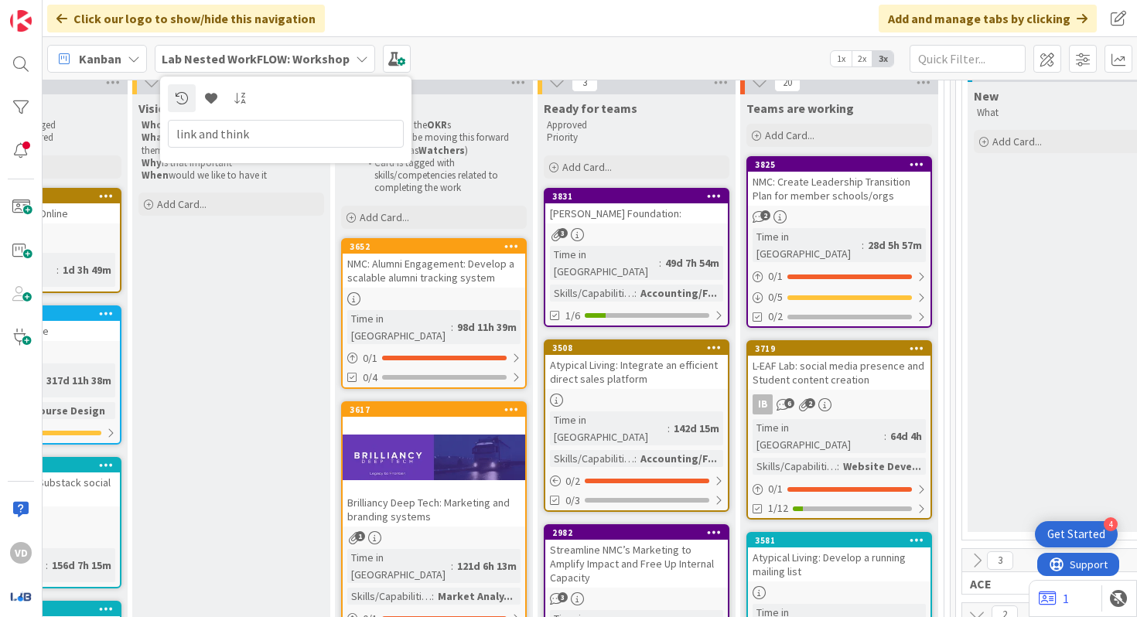
click at [443, 76] on div "Kanban Lab Nested WorkFLOW: Workshop link and think 1x 2x 3x" at bounding box center [590, 58] width 1094 height 43
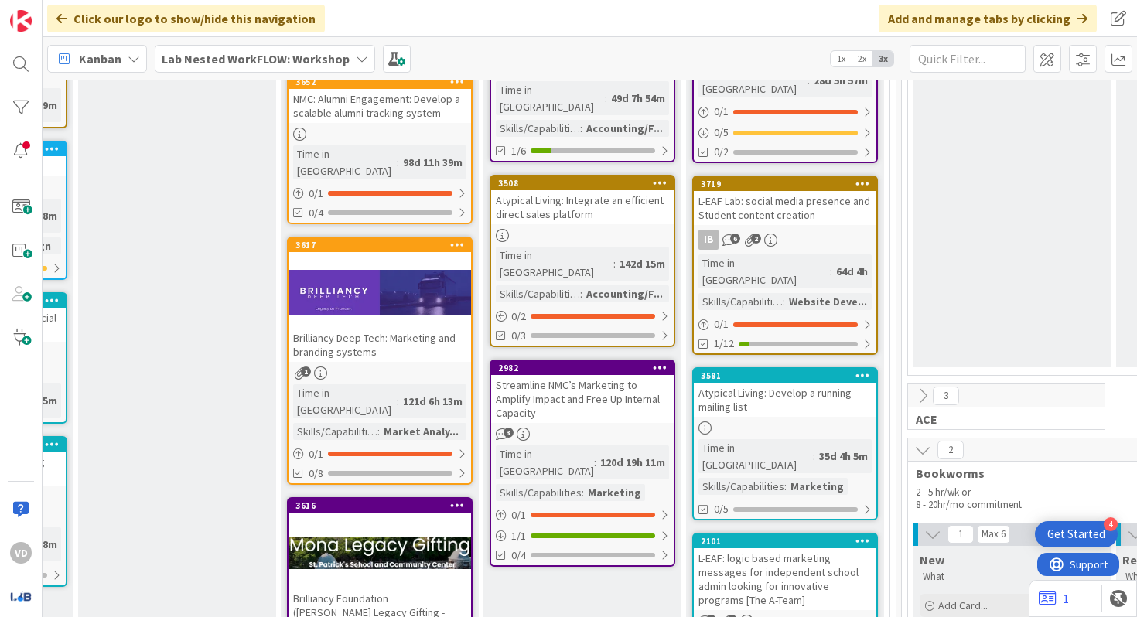
scroll to position [346, 1287]
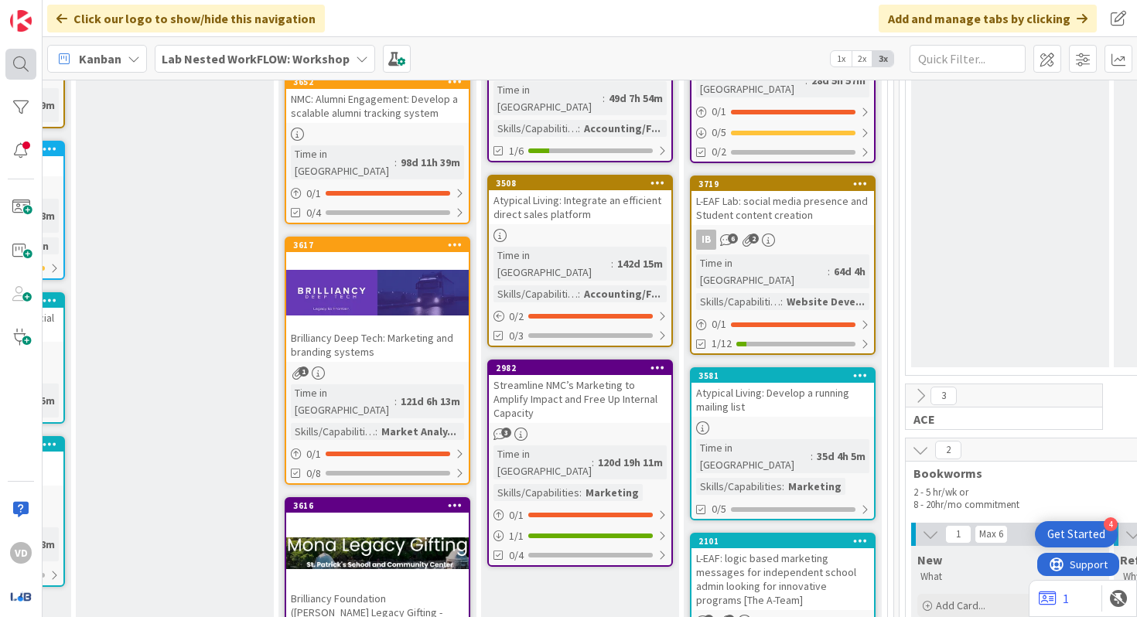
click at [16, 63] on div at bounding box center [20, 64] width 31 height 31
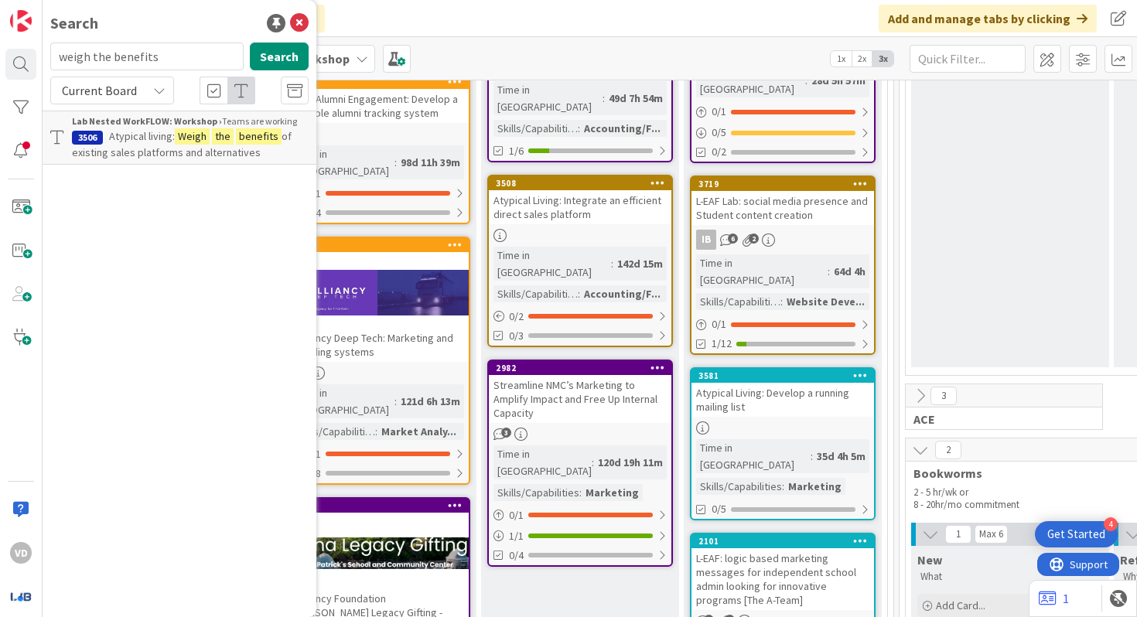
click at [172, 145] on p "Atypical living: Weigh the benefits of existing sales platforms and alternatives" at bounding box center [190, 144] width 237 height 32
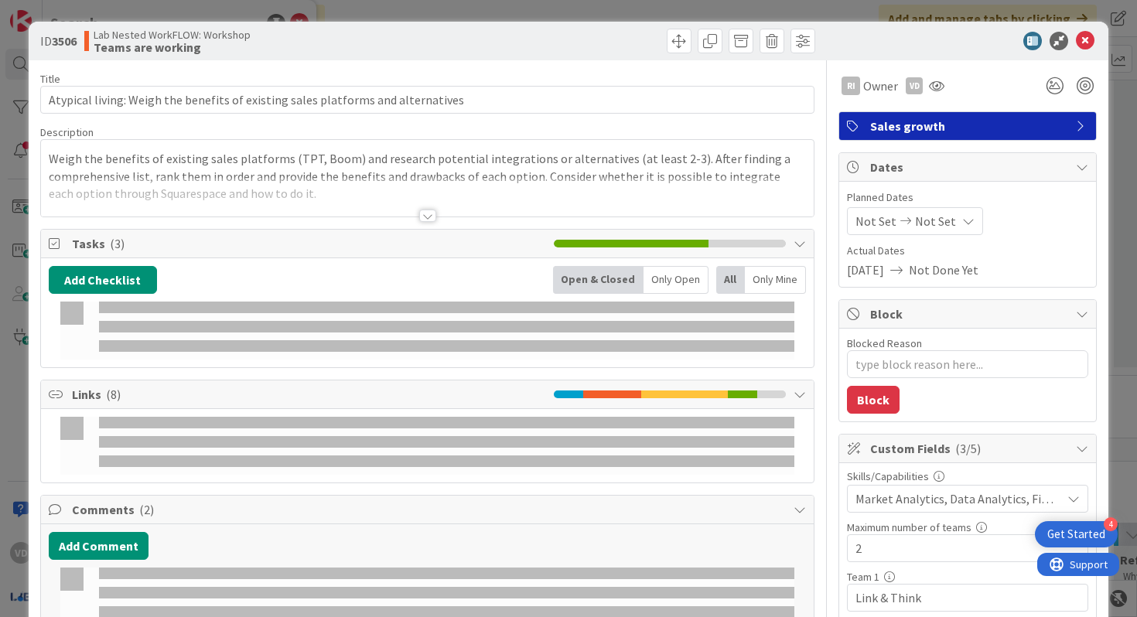
type textarea "x"
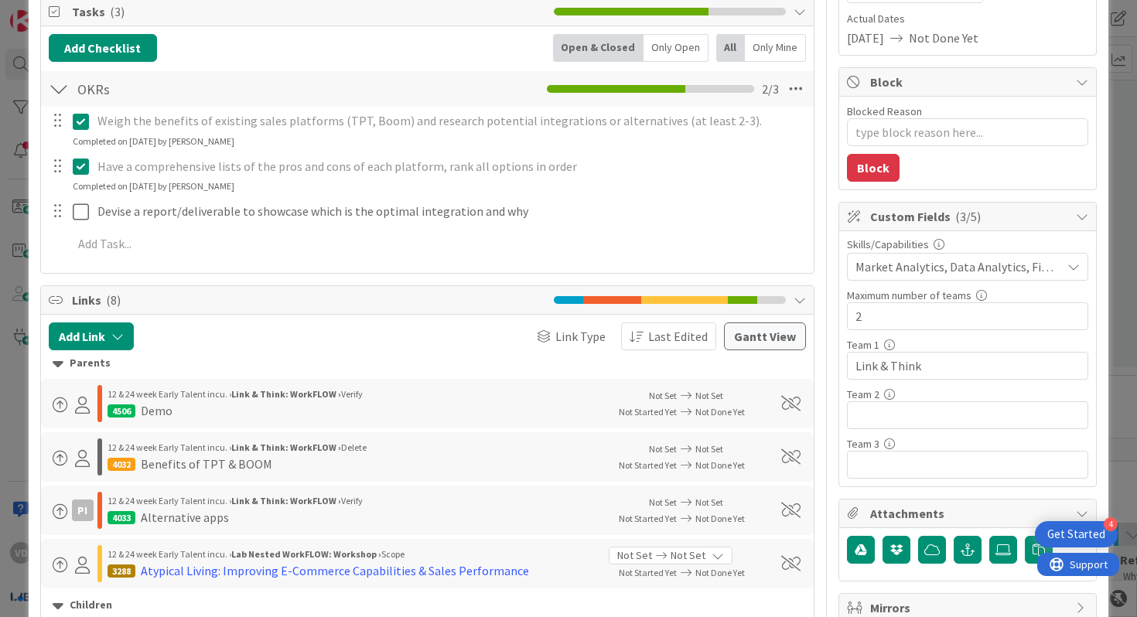
scroll to position [236, 0]
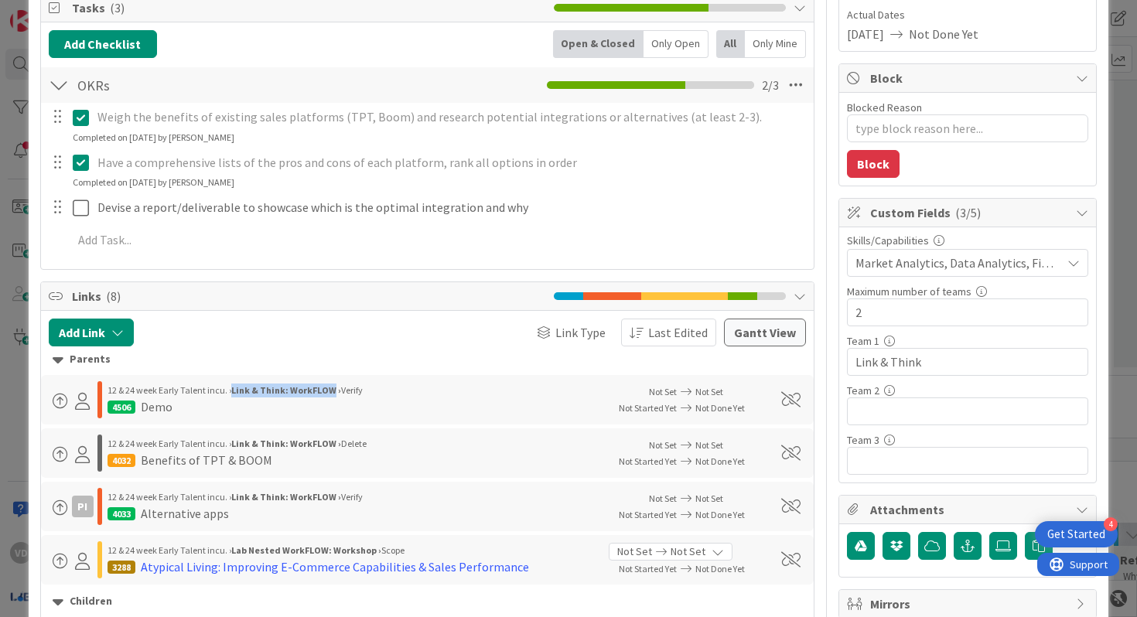
drag, startPoint x: 234, startPoint y: 389, endPoint x: 330, endPoint y: 387, distance: 96.7
click at [330, 387] on b "Link & Think: WorkFLOW ›" at bounding box center [286, 390] width 110 height 12
copy b "Link & Think: WorkFLOW"
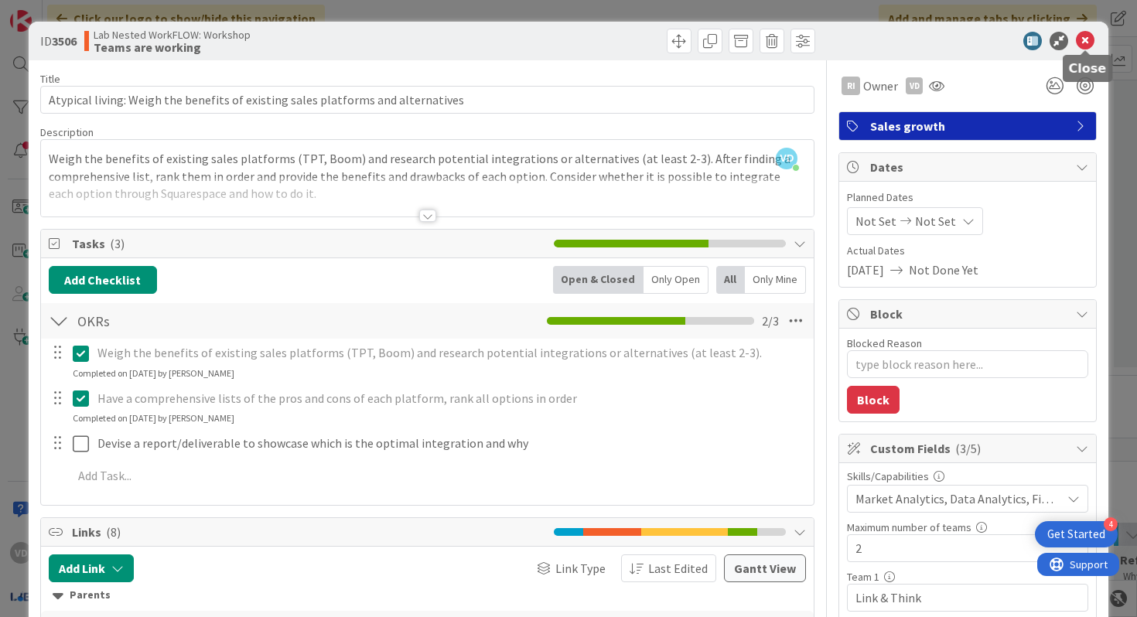
click at [982, 40] on icon at bounding box center [1085, 41] width 19 height 19
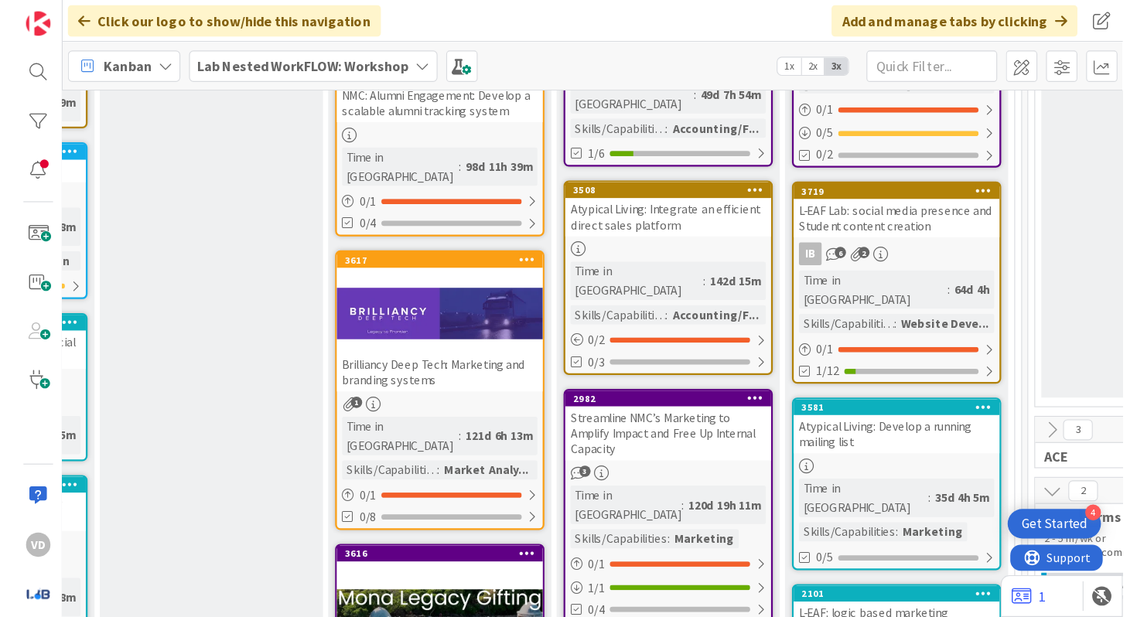
scroll to position [0, 1287]
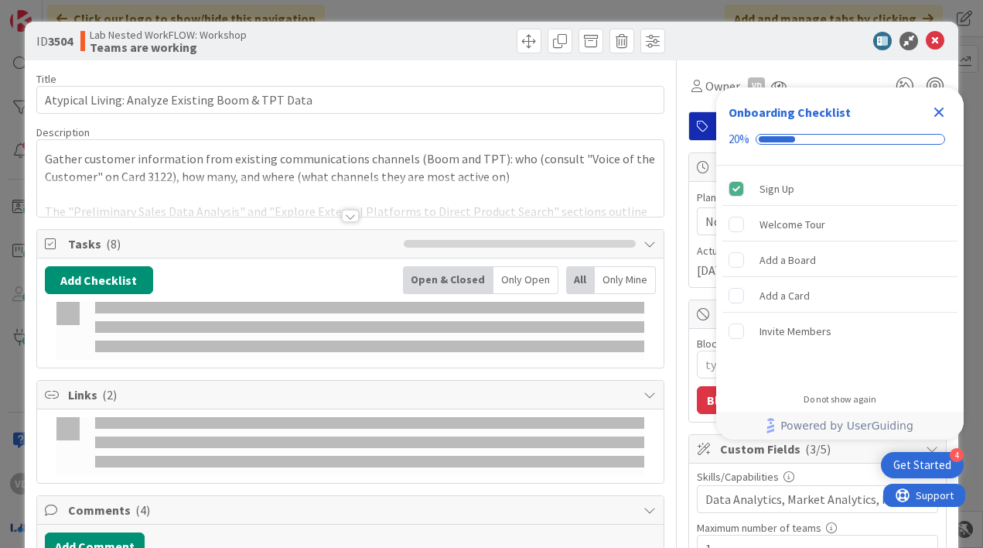
click at [939, 103] on icon "Close Checklist" at bounding box center [939, 112] width 19 height 19
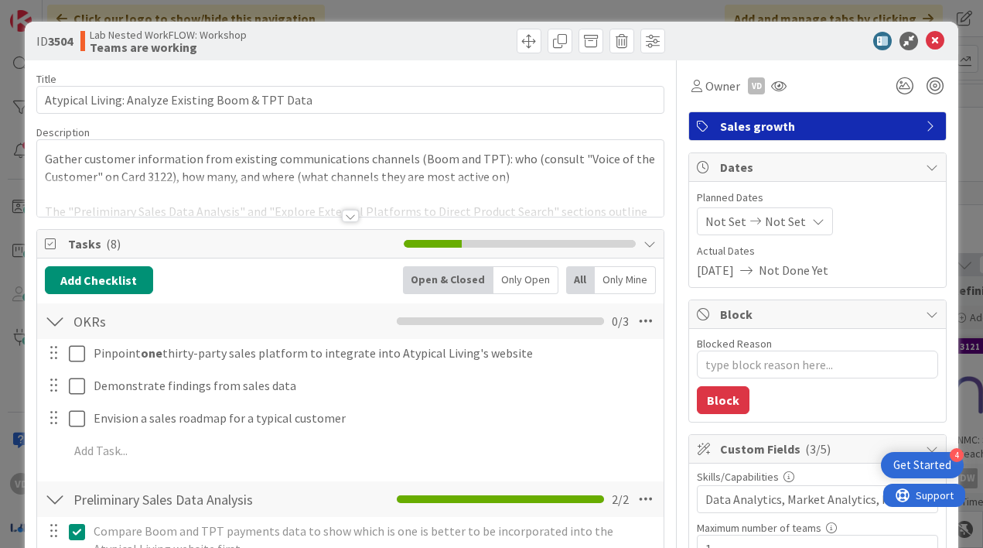
click at [349, 198] on div at bounding box center [350, 196] width 626 height 39
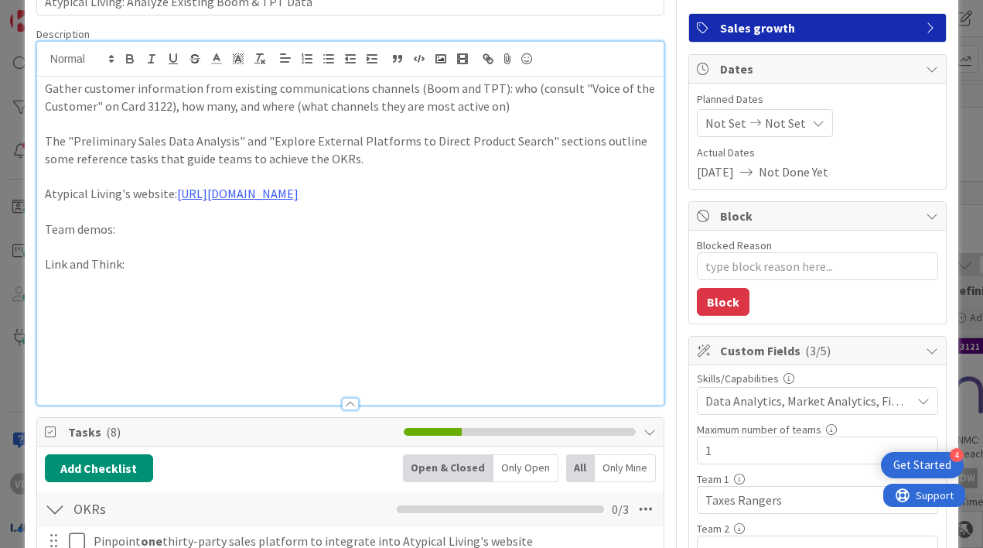
click at [353, 397] on div at bounding box center [350, 403] width 17 height 12
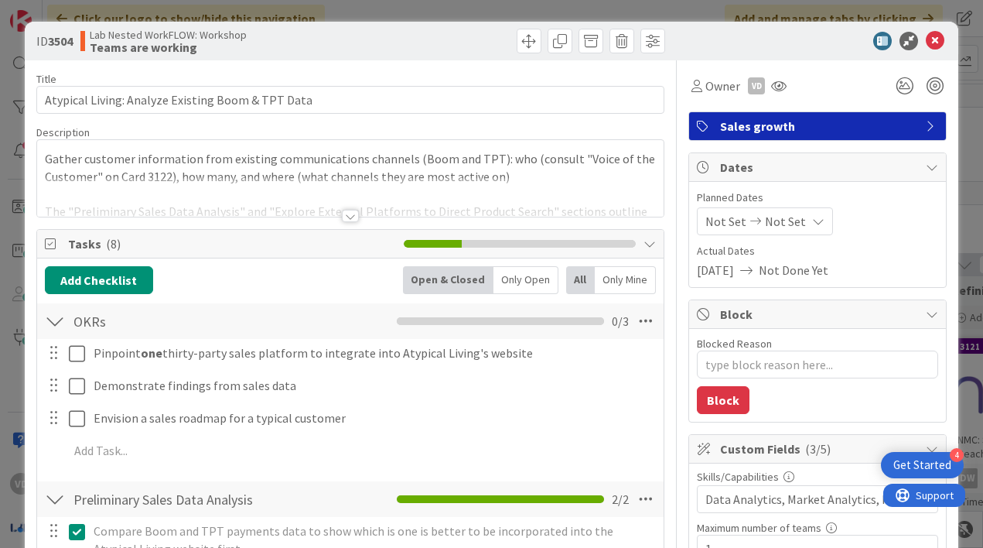
click at [346, 190] on div at bounding box center [350, 196] width 626 height 39
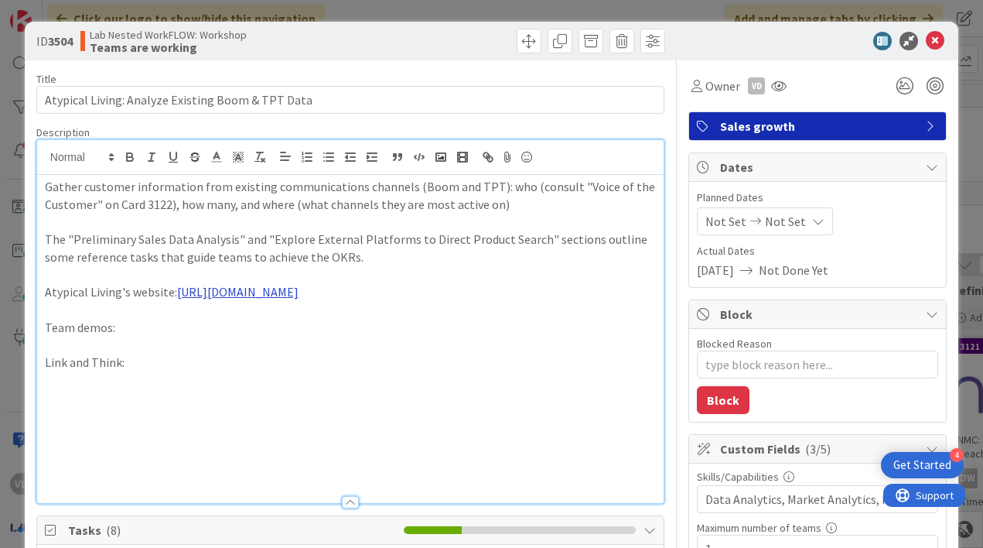
scroll to position [77, 0]
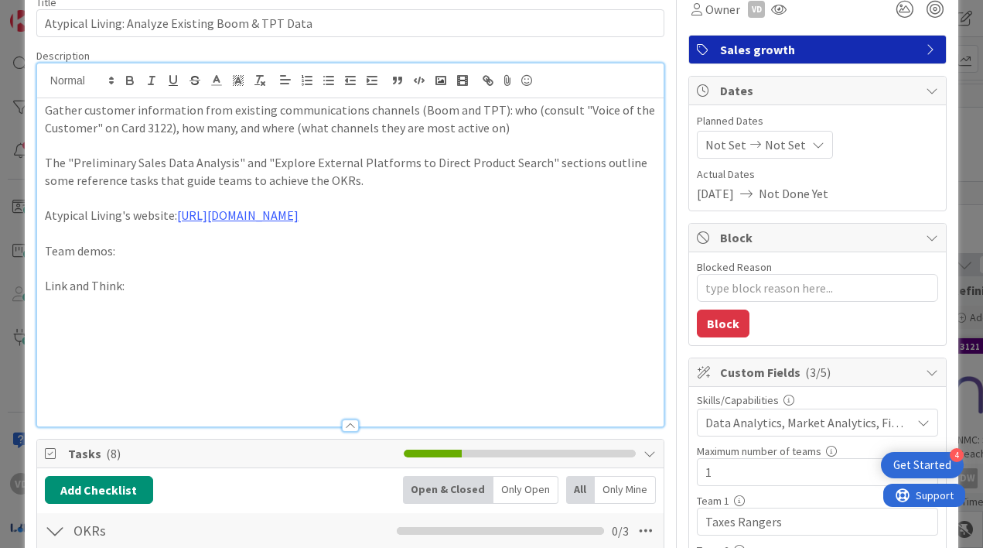
click at [351, 423] on div at bounding box center [350, 425] width 17 height 12
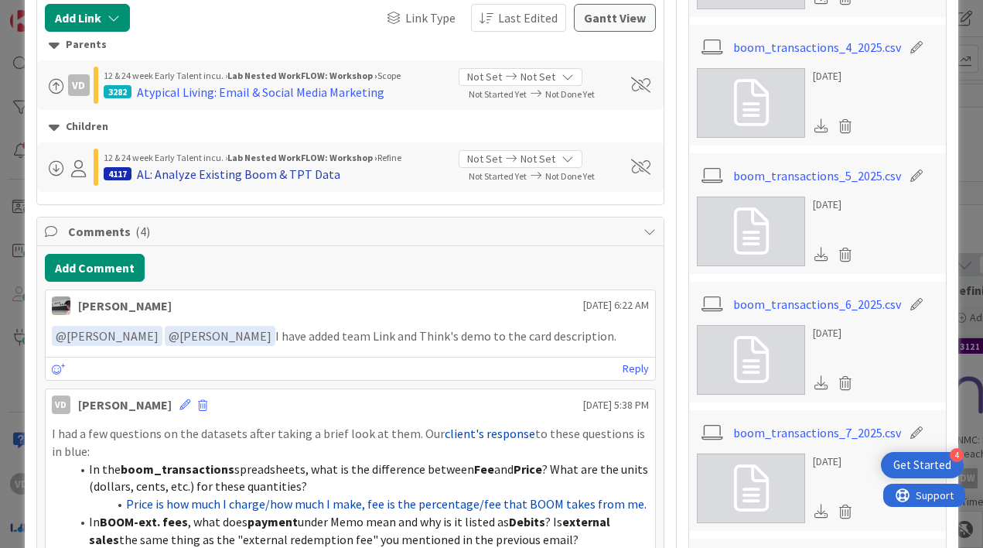
scroll to position [939, 0]
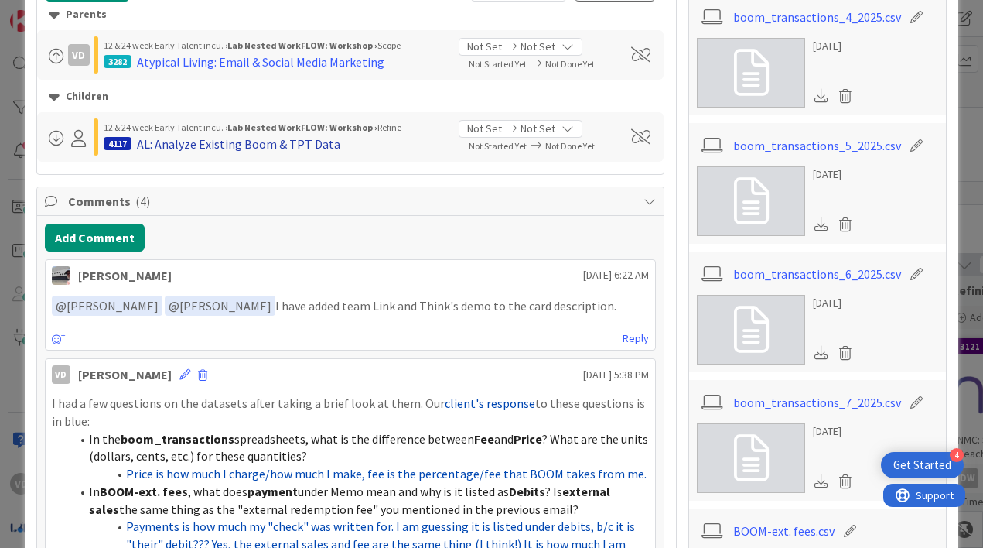
click at [275, 135] on div "AL: Analyze Existing Boom & TPT Data" at bounding box center [238, 144] width 203 height 19
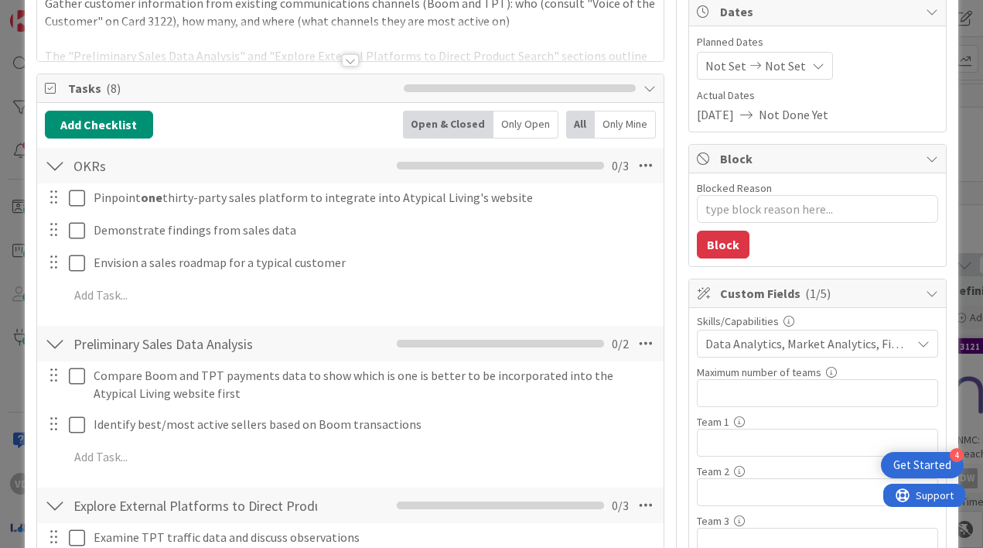
scroll to position [50, 0]
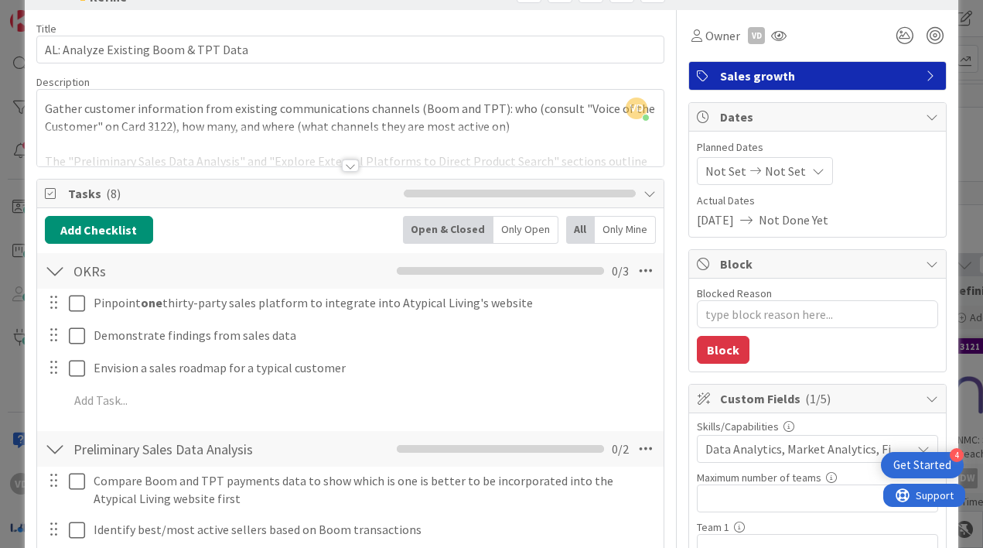
click at [343, 165] on div at bounding box center [350, 165] width 17 height 12
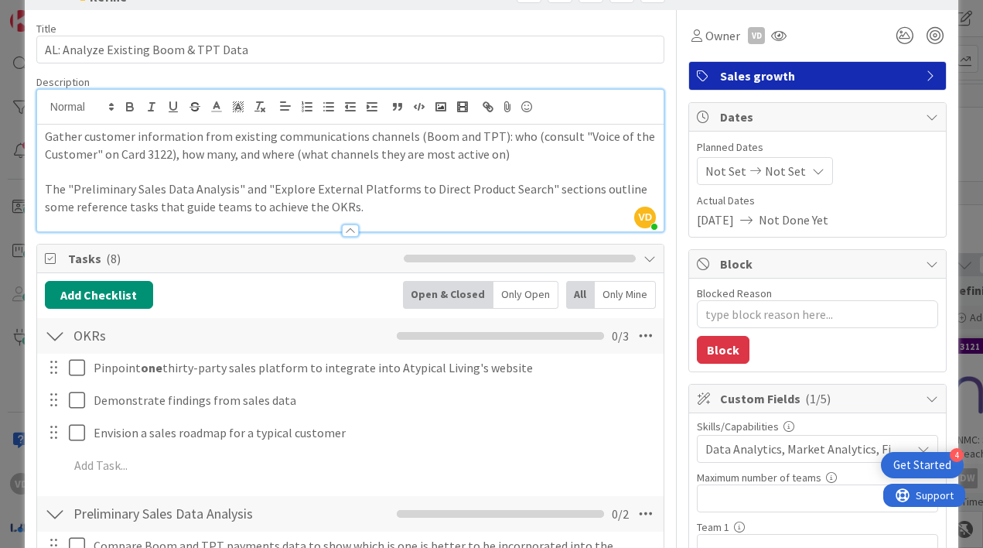
click at [345, 227] on div at bounding box center [350, 230] width 17 height 12
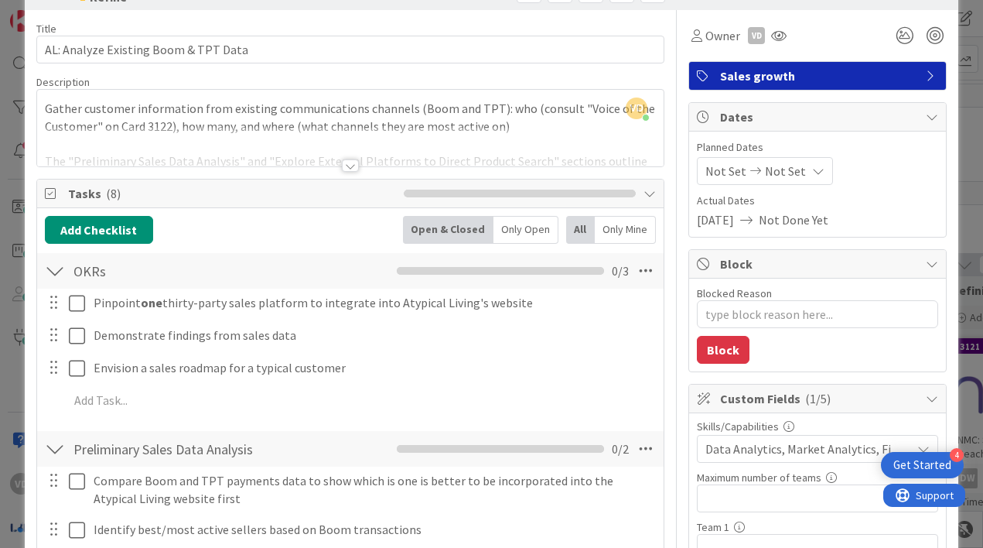
scroll to position [53, 0]
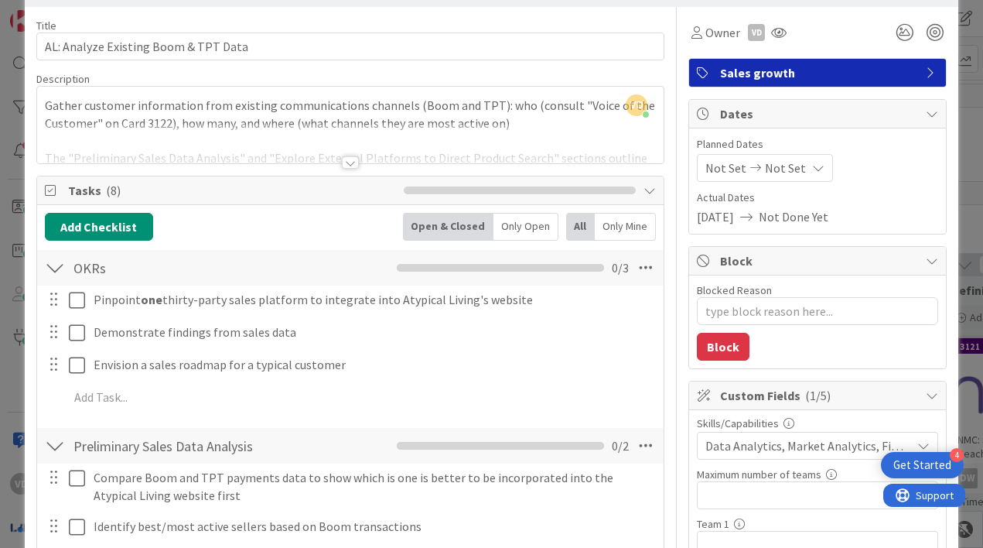
click at [349, 162] on div at bounding box center [350, 162] width 17 height 12
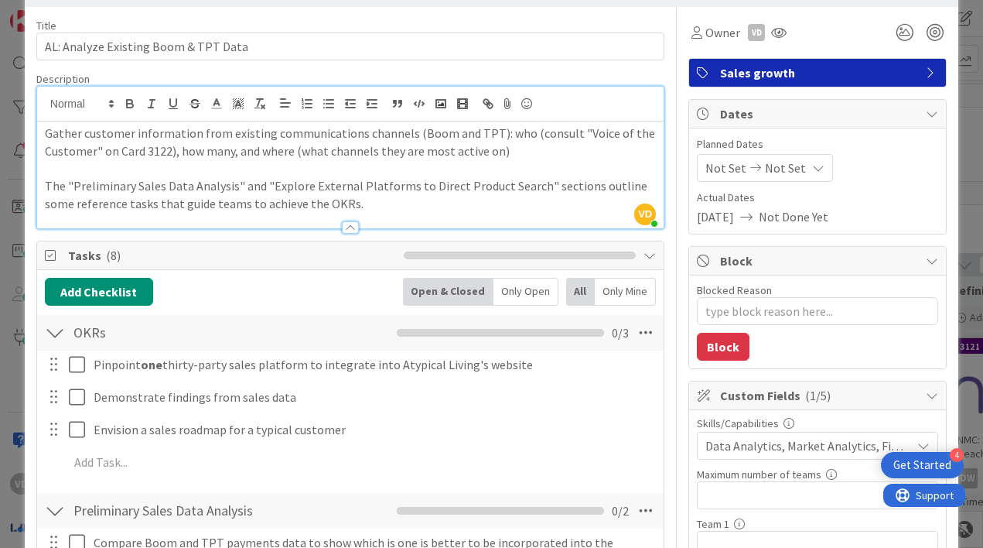
click at [353, 228] on div at bounding box center [350, 227] width 17 height 12
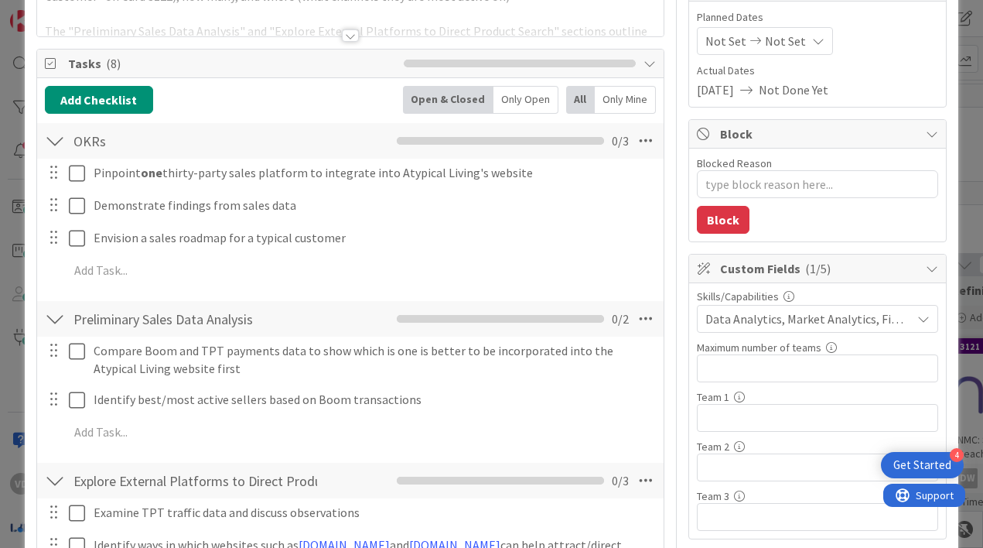
scroll to position [0, 0]
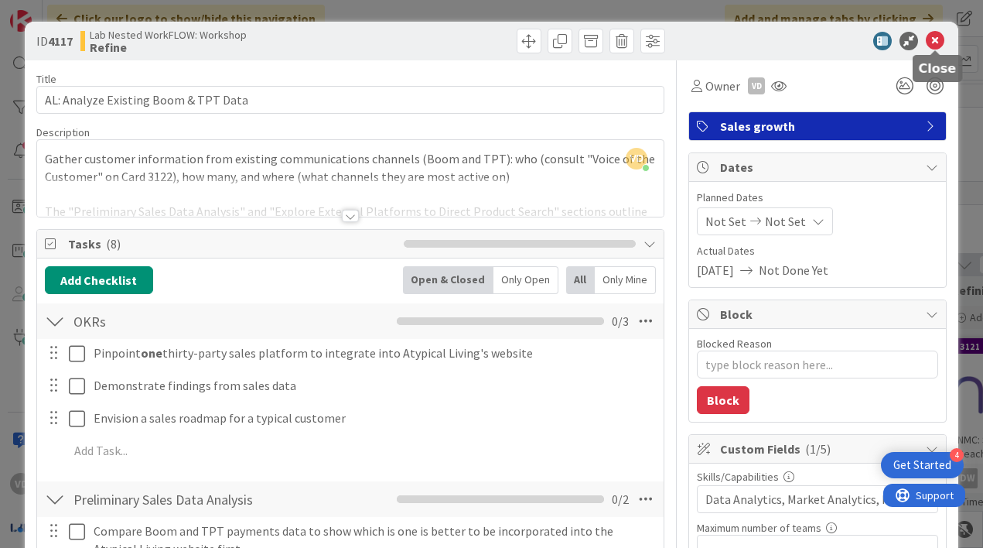
click at [928, 42] on icon at bounding box center [935, 41] width 19 height 19
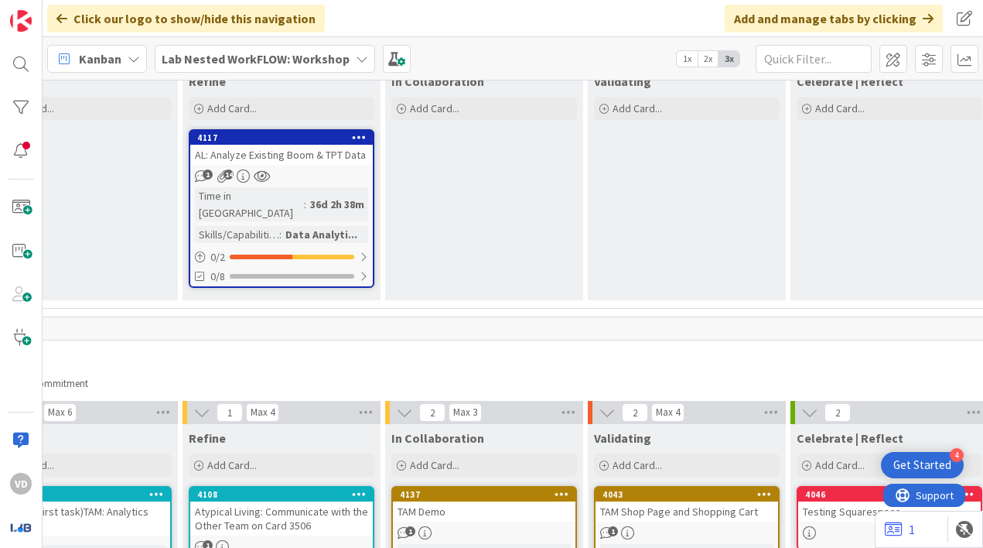
scroll to position [5976, 2217]
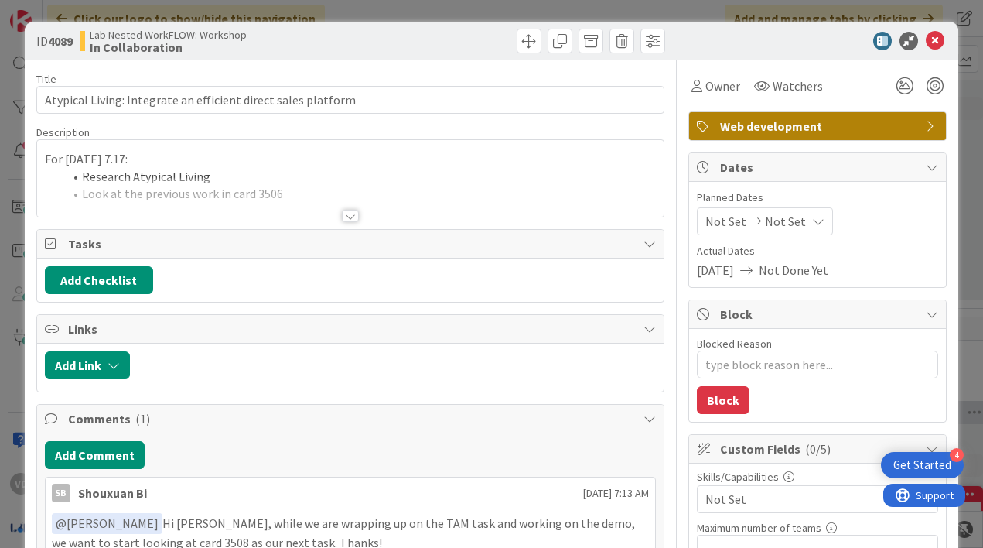
click at [346, 214] on div at bounding box center [350, 216] width 17 height 12
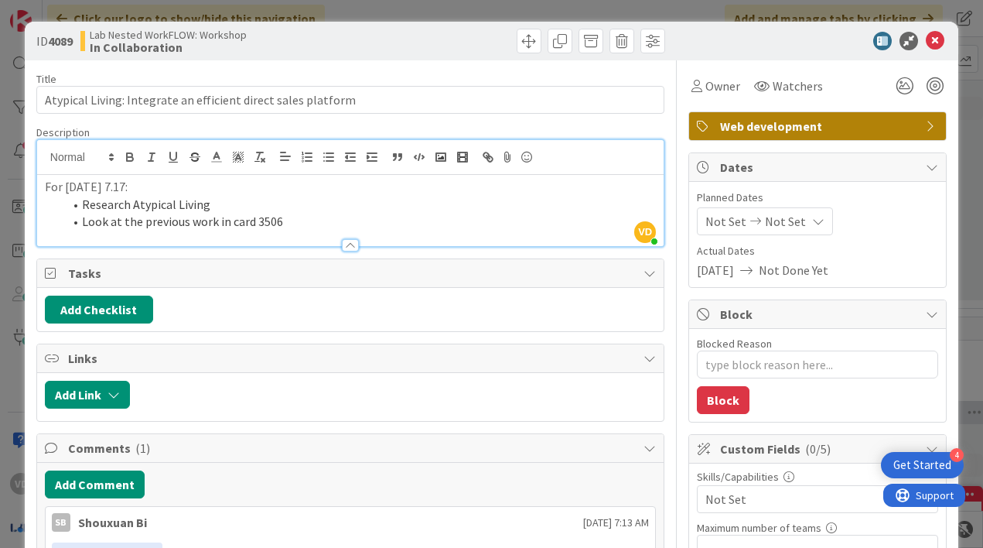
click at [345, 245] on div at bounding box center [350, 245] width 17 height 12
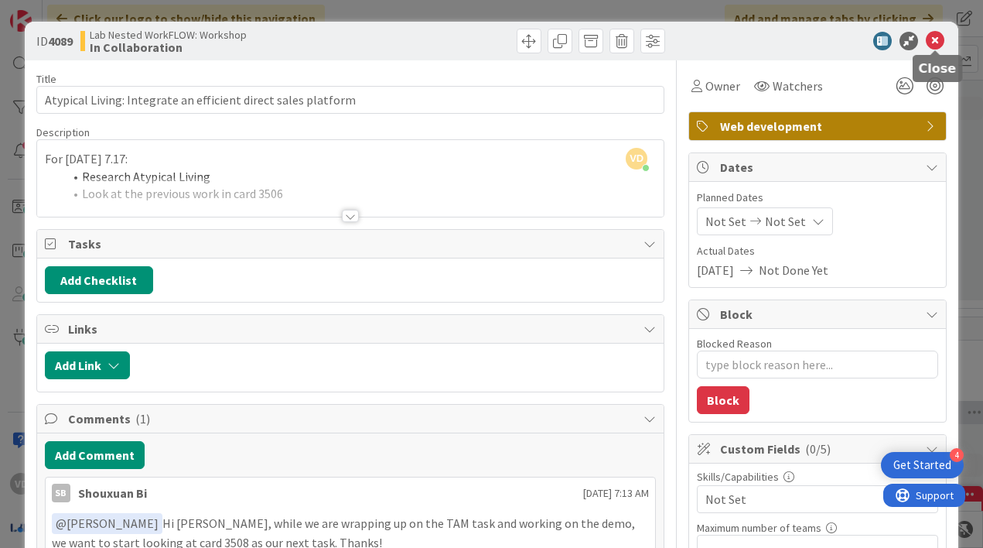
click at [937, 36] on icon at bounding box center [935, 41] width 19 height 19
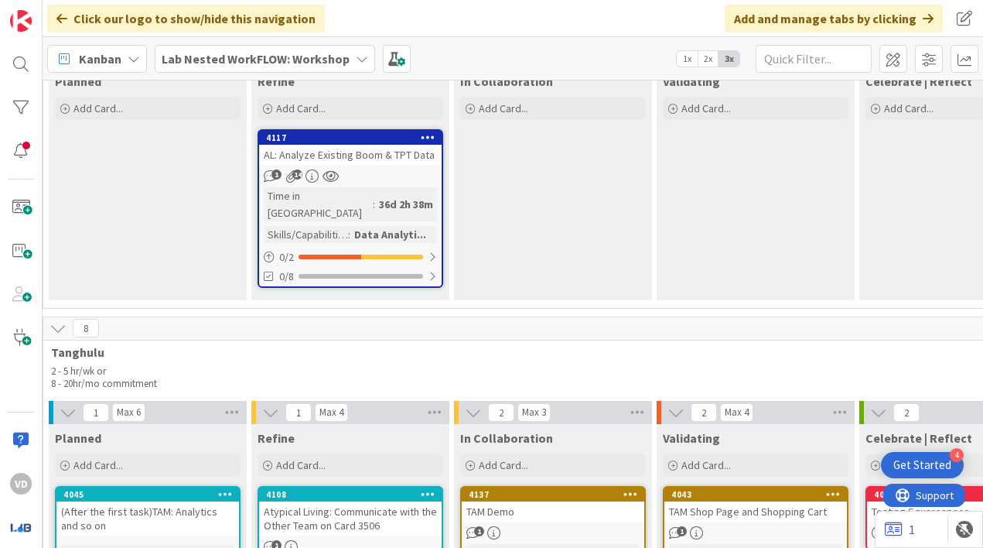
scroll to position [5976, 2127]
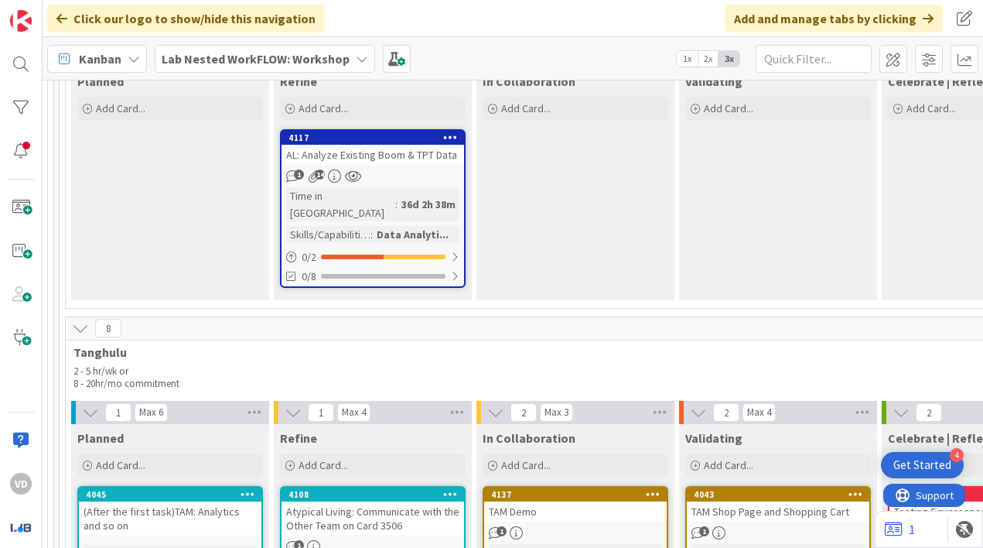
click at [353, 540] on div "1" at bounding box center [372, 546] width 183 height 13
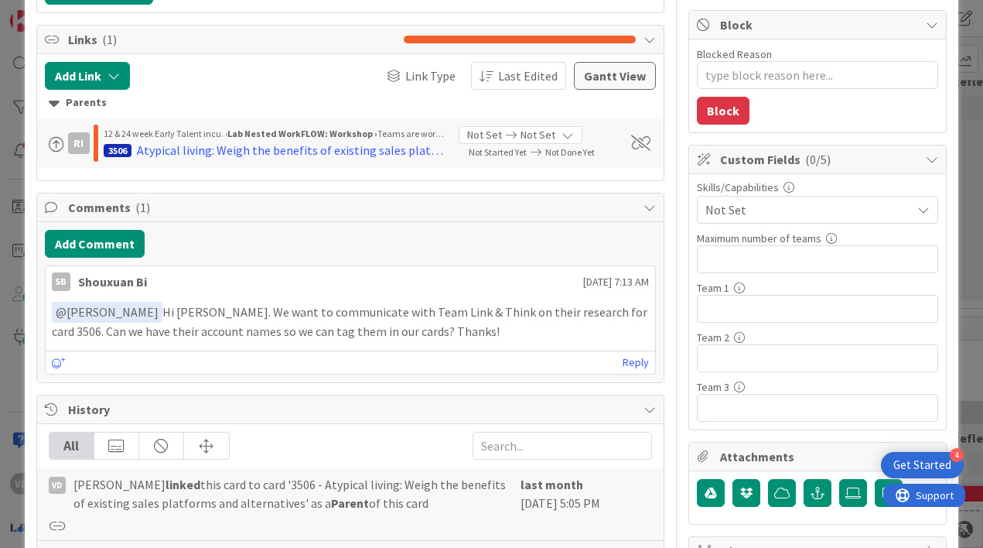
scroll to position [287, 0]
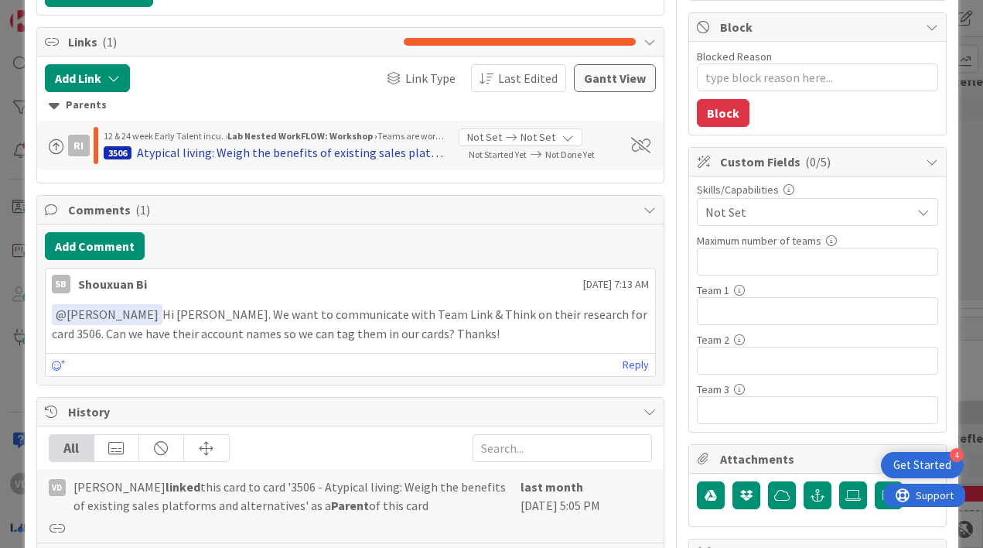
click at [387, 150] on div "Atypical living: Weigh the benefits of existing sales platforms and alternatives" at bounding box center [292, 152] width 310 height 19
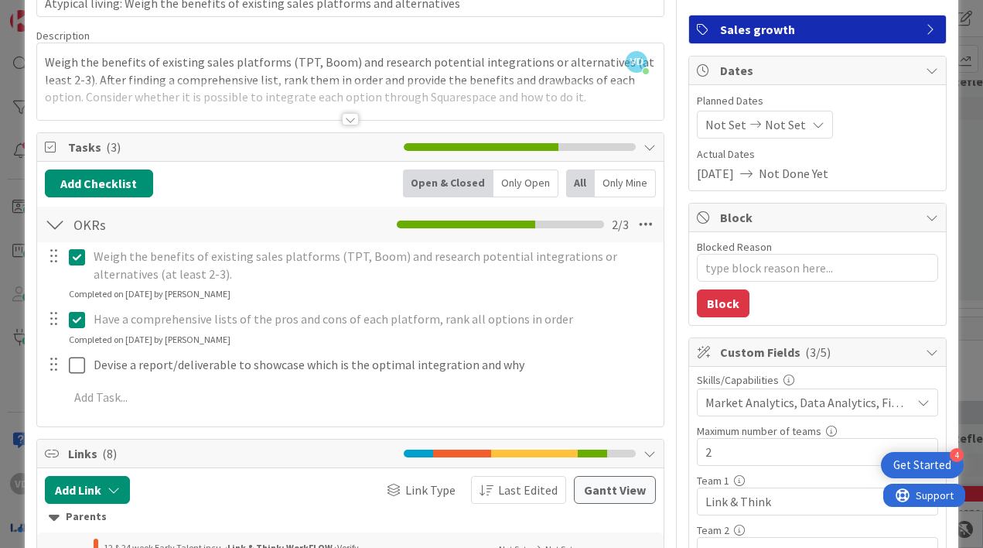
scroll to position [1, 0]
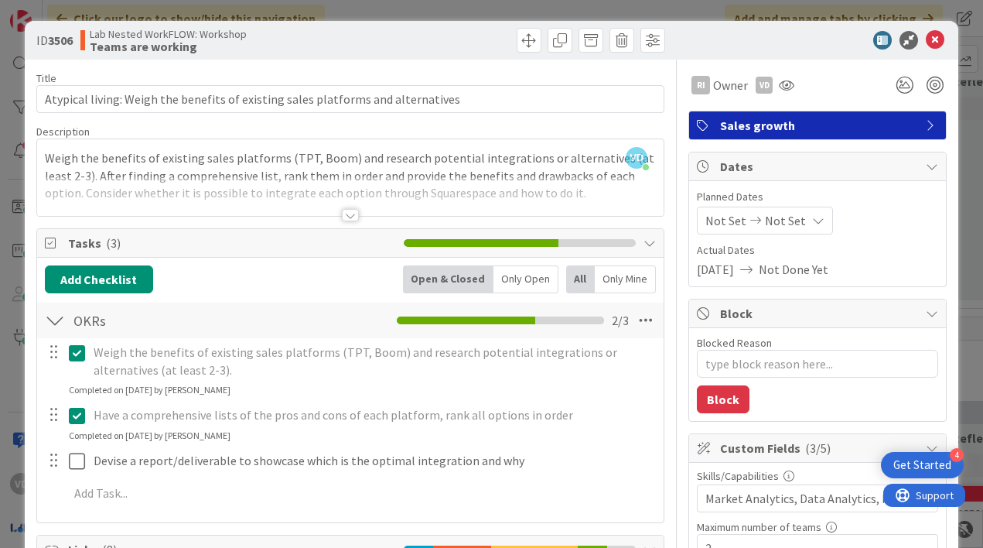
click at [351, 213] on div at bounding box center [350, 215] width 17 height 12
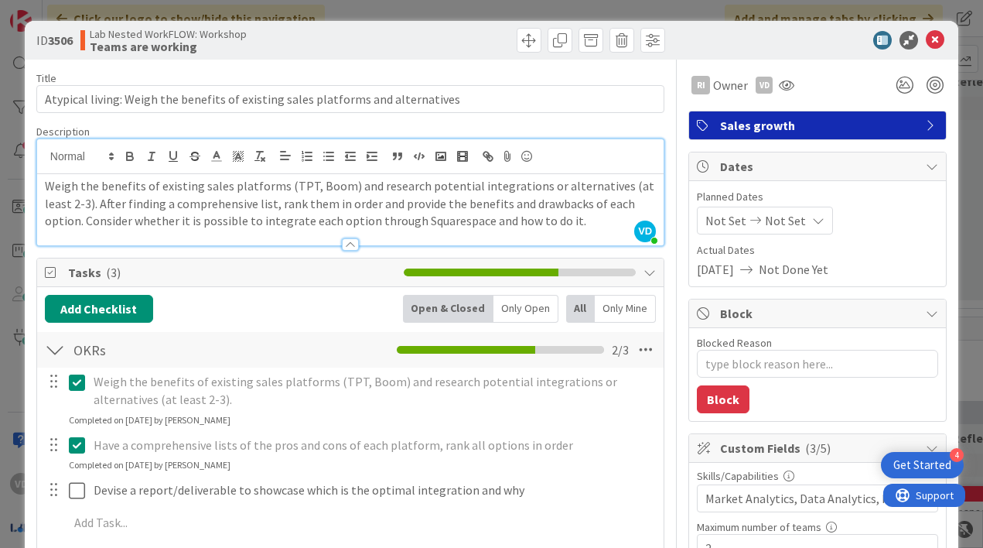
click at [349, 247] on div at bounding box center [350, 244] width 17 height 12
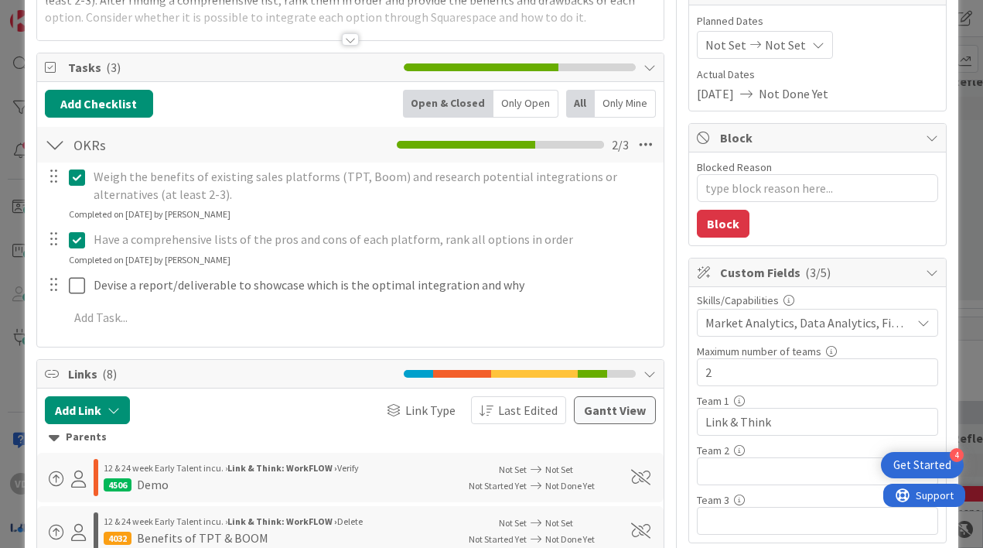
scroll to position [0, 0]
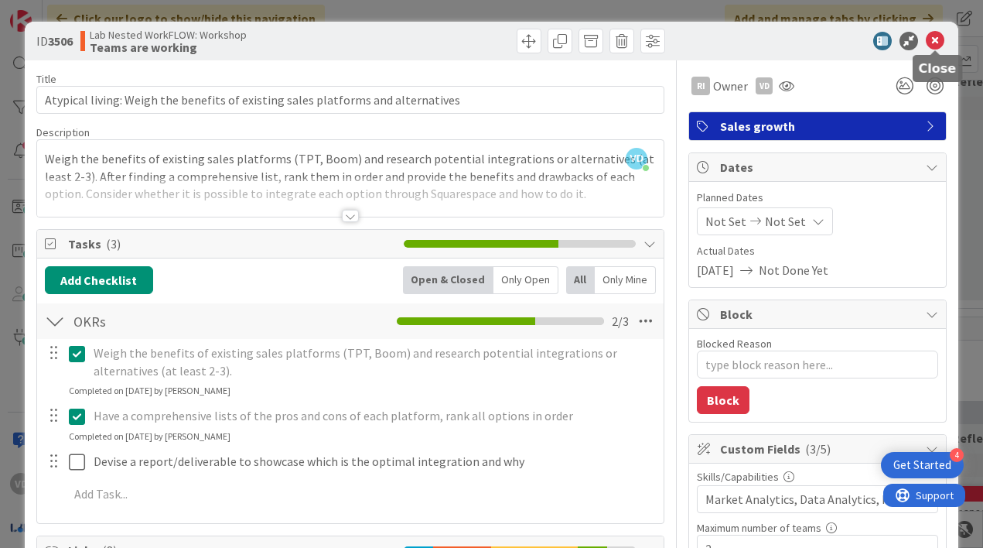
click at [928, 39] on icon at bounding box center [935, 41] width 19 height 19
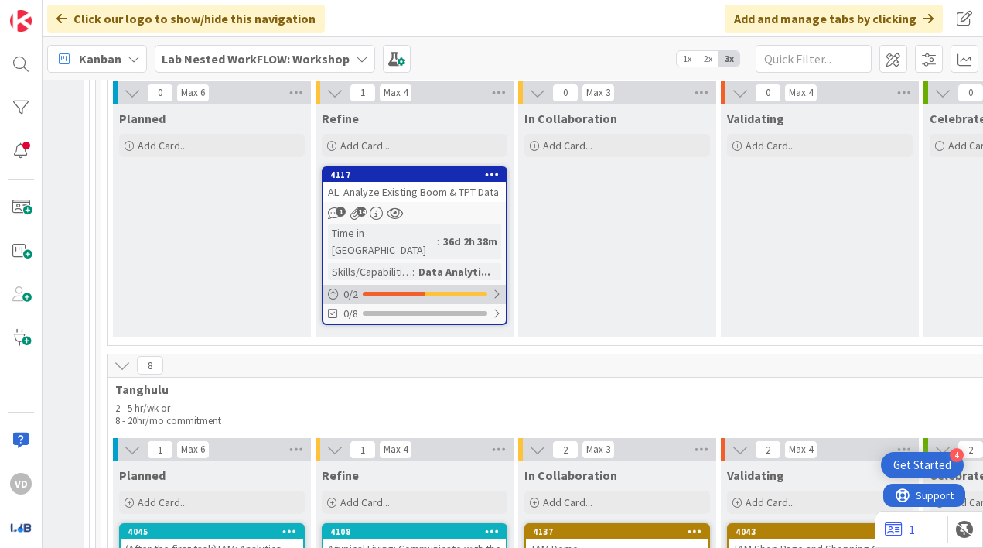
scroll to position [5936, 2085]
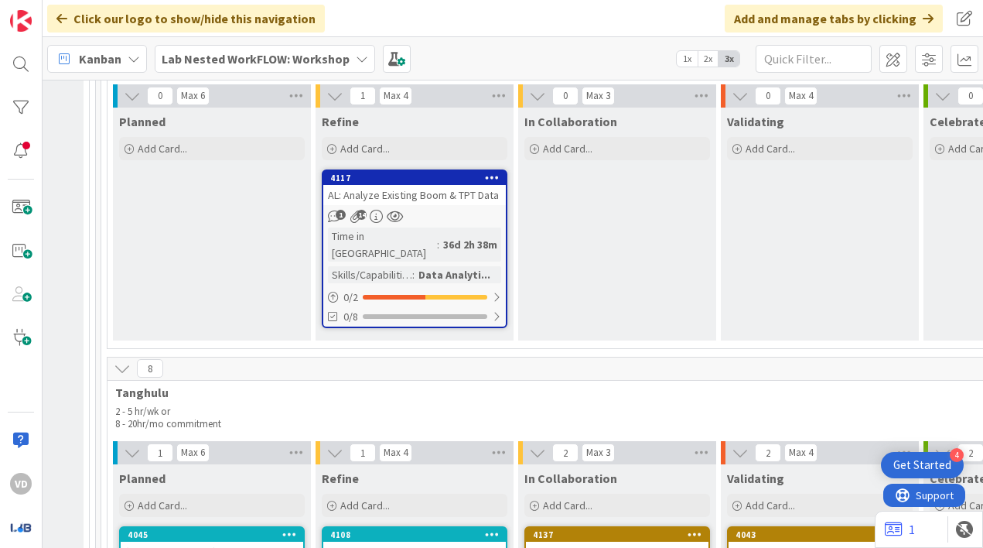
click at [377, 541] on div "Atypical Living: Communicate with the Other Team on Card 3506" at bounding box center [414, 558] width 183 height 34
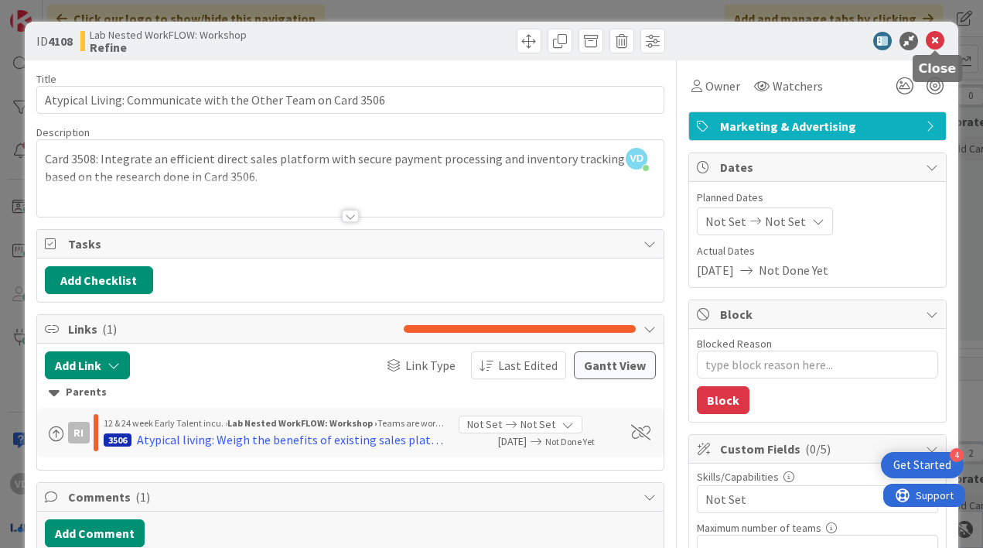
click at [934, 37] on icon at bounding box center [935, 41] width 19 height 19
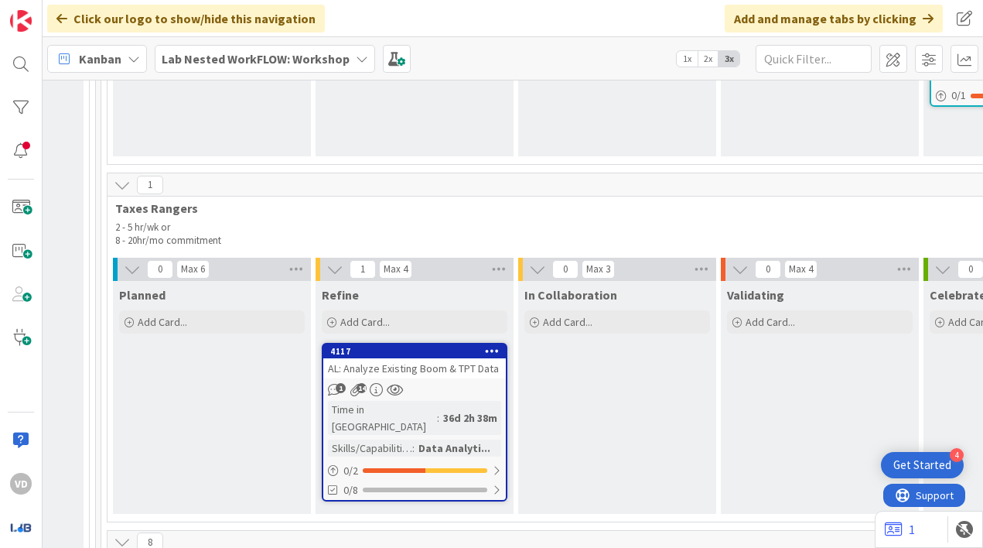
scroll to position [5677, 2085]
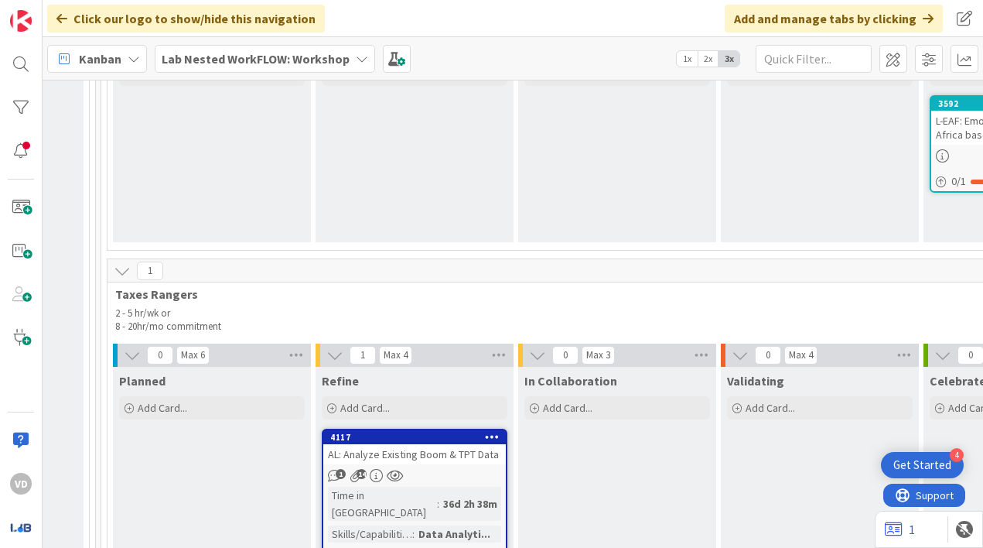
click at [409, 430] on div "4117" at bounding box center [414, 437] width 183 height 14
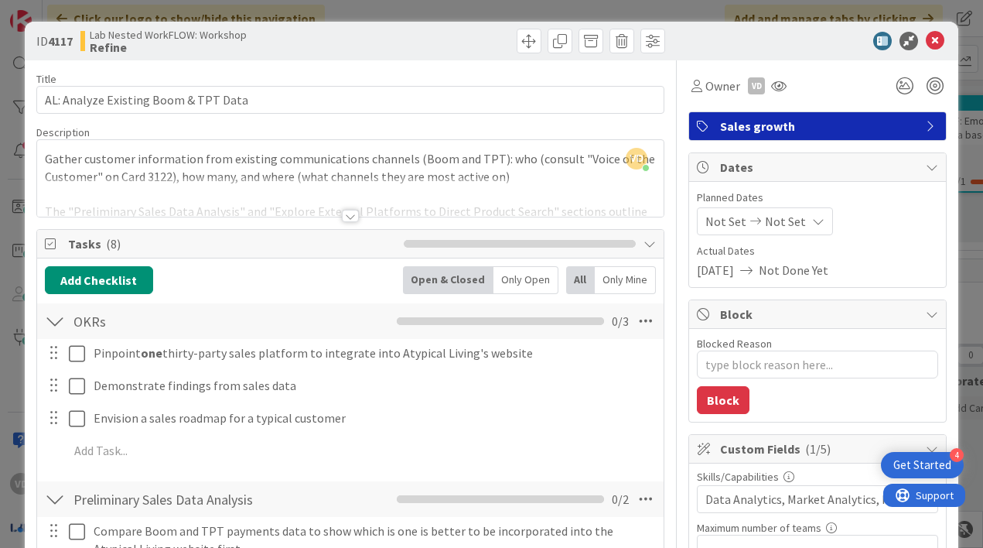
click at [347, 215] on div at bounding box center [350, 216] width 17 height 12
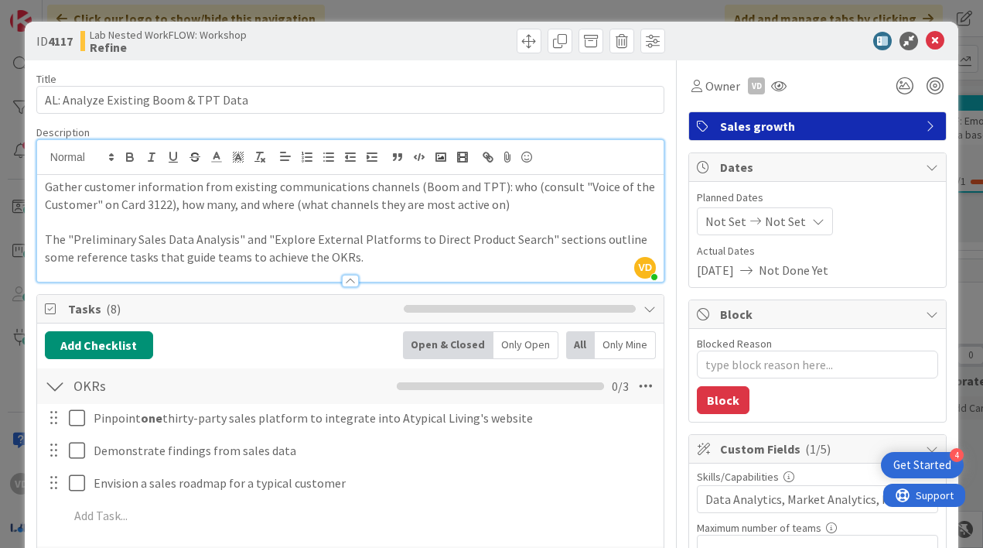
click at [350, 278] on div at bounding box center [350, 281] width 17 height 12
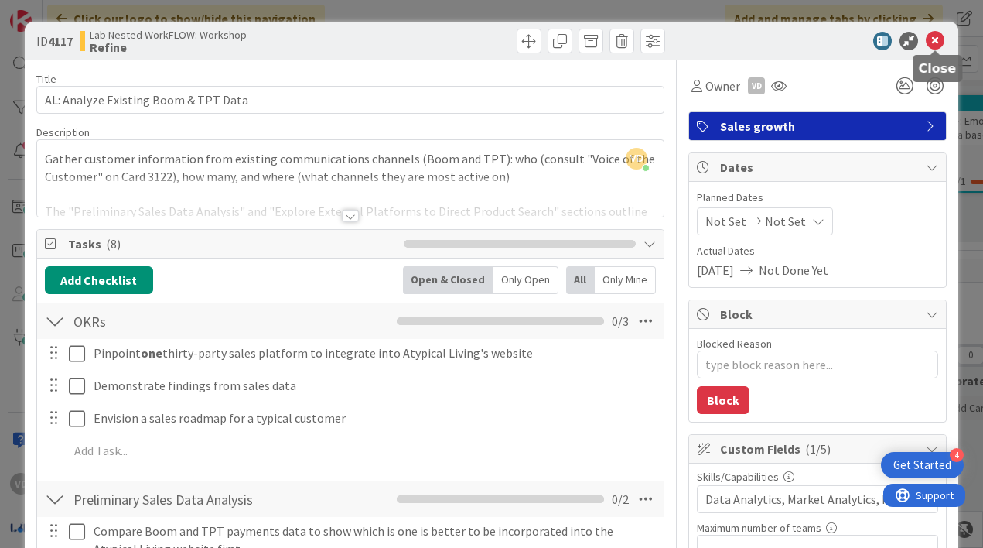
click at [929, 42] on icon at bounding box center [935, 41] width 19 height 19
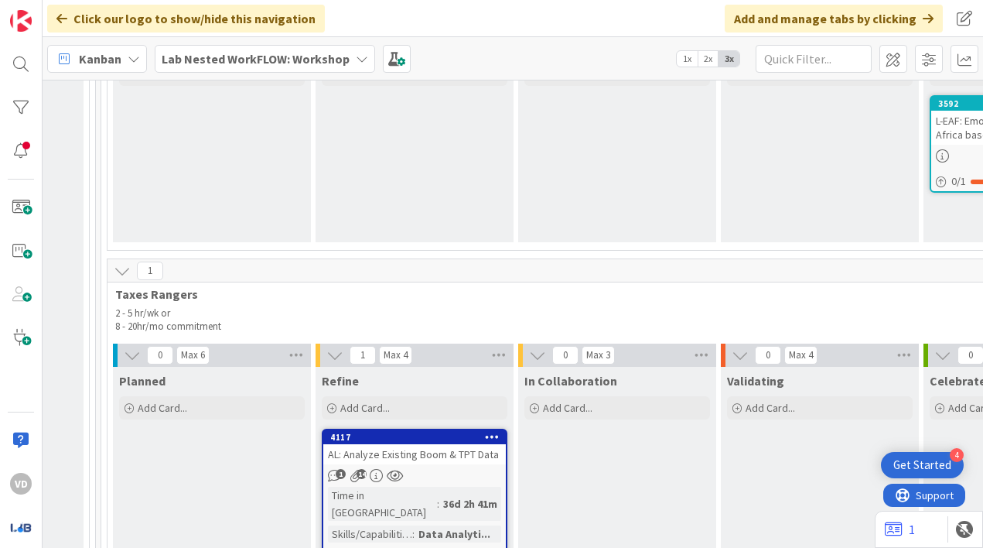
scroll to position [5976, 2085]
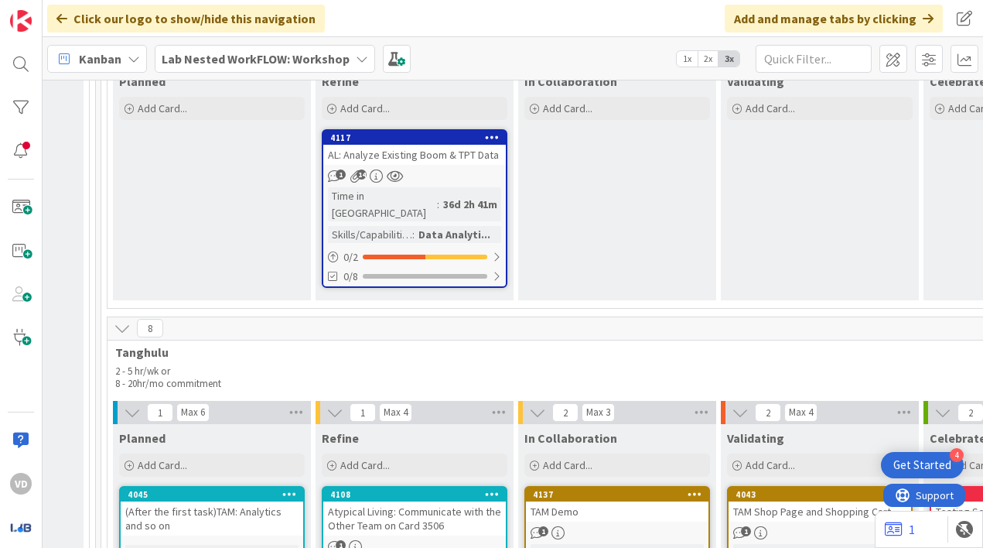
click at [362, 501] on div "Atypical Living: Communicate with the Other Team on Card 3506" at bounding box center [414, 518] width 183 height 34
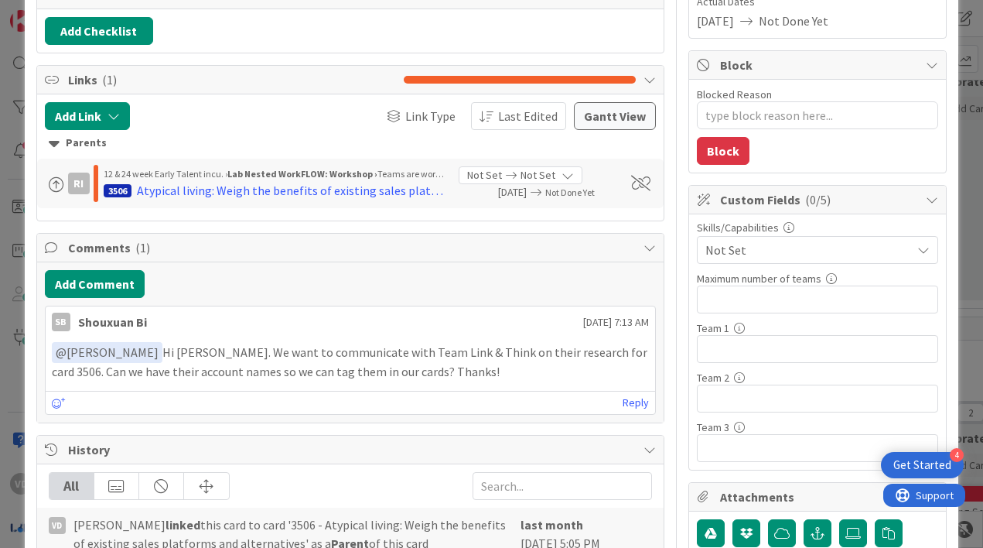
scroll to position [161, 0]
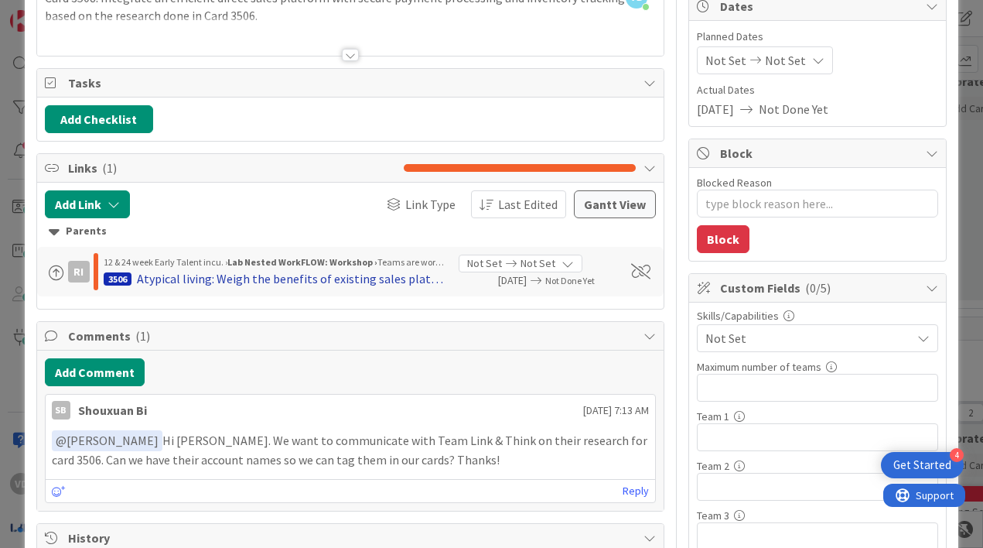
click at [312, 275] on div "Atypical living: Weigh the benefits of existing sales platforms and alternatives" at bounding box center [292, 278] width 310 height 19
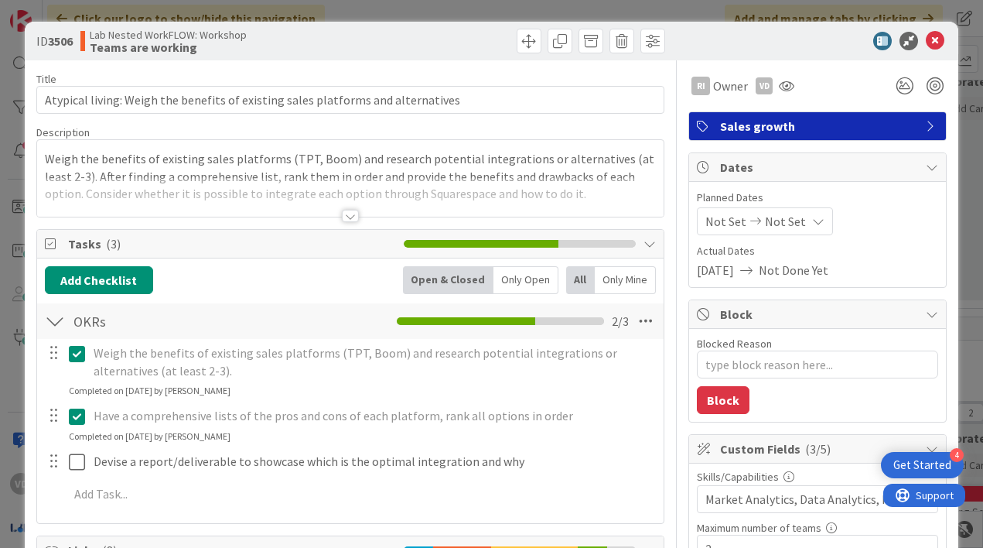
type textarea "x"
click at [936, 33] on icon at bounding box center [935, 41] width 19 height 19
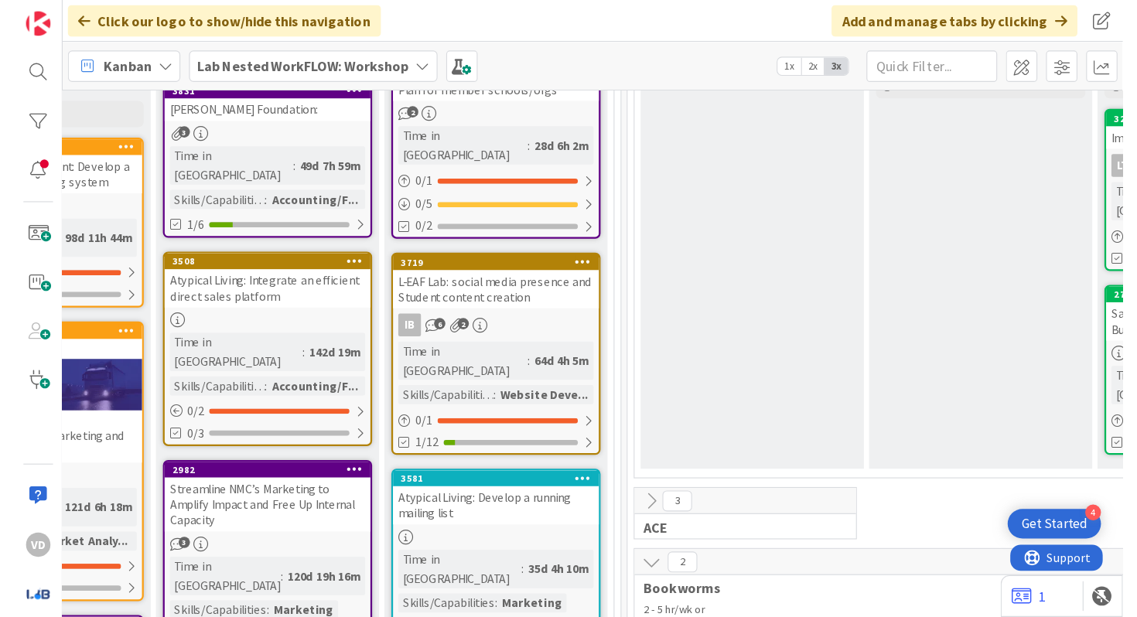
scroll to position [145, 1643]
